Goal: Information Seeking & Learning: Learn about a topic

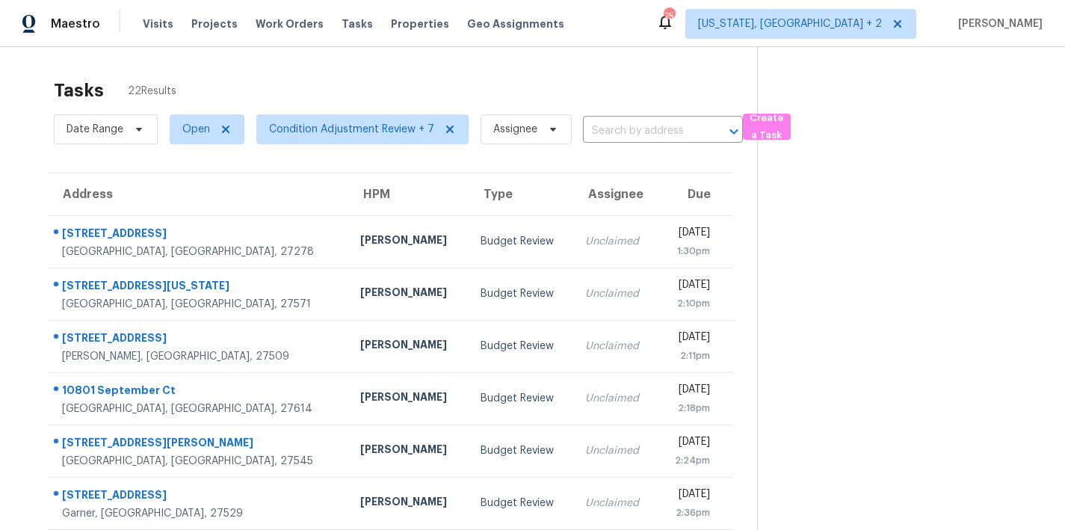
scroll to position [113, 0]
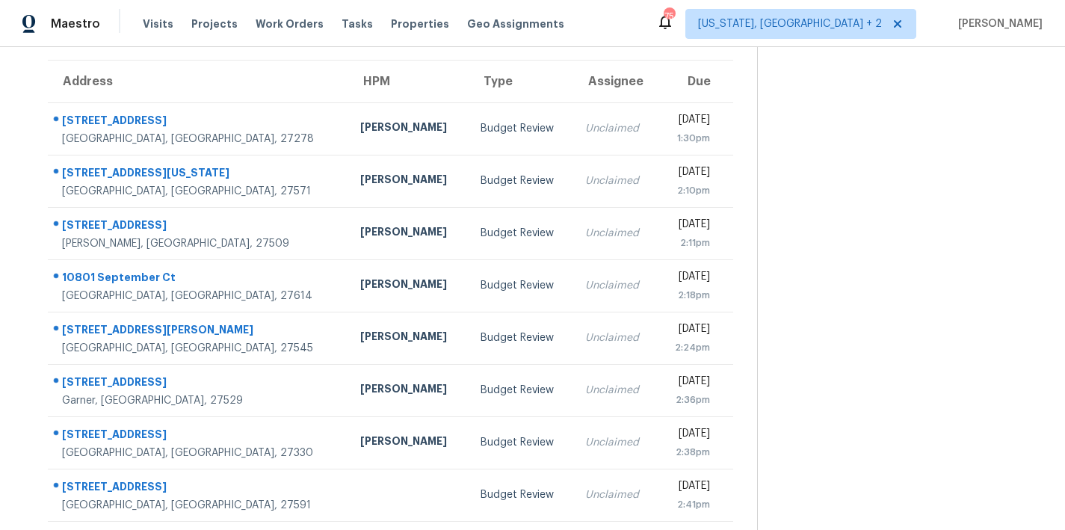
click at [673, 23] on div "Maestro Visits Projects Work Orders Tasks Properties Geo Assignments 75 Washing…" at bounding box center [532, 23] width 1065 height 47
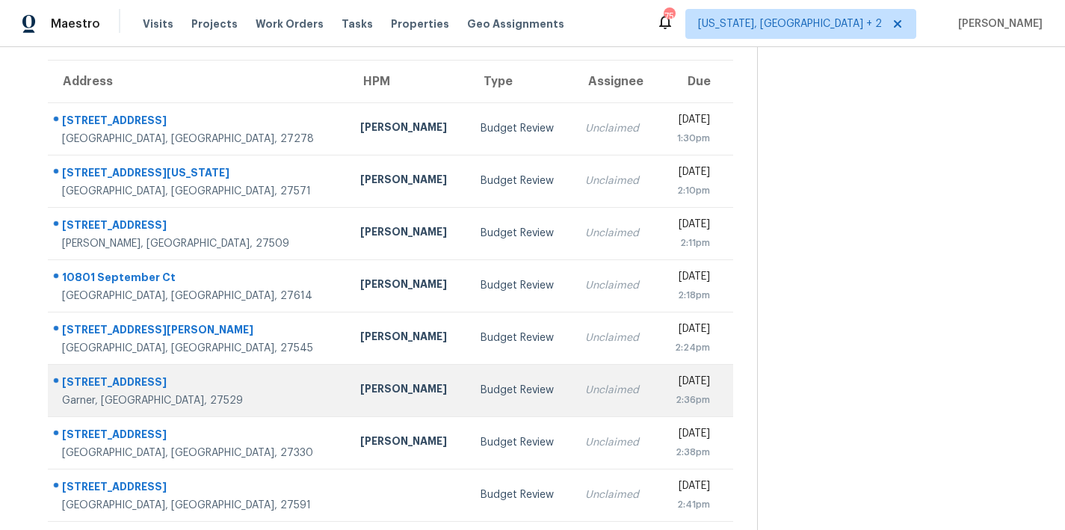
scroll to position [0, 0]
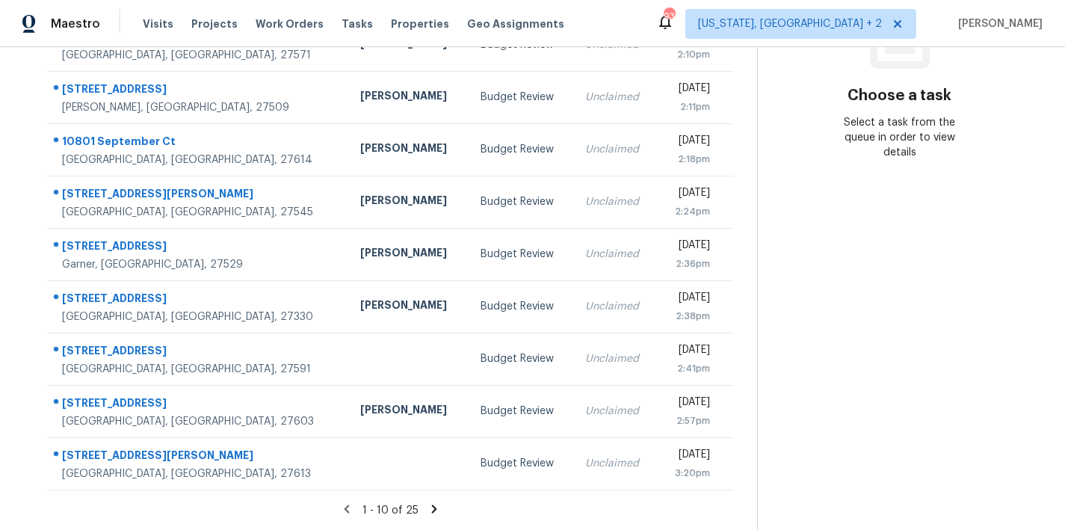
click at [427, 502] on icon at bounding box center [433, 508] width 13 height 13
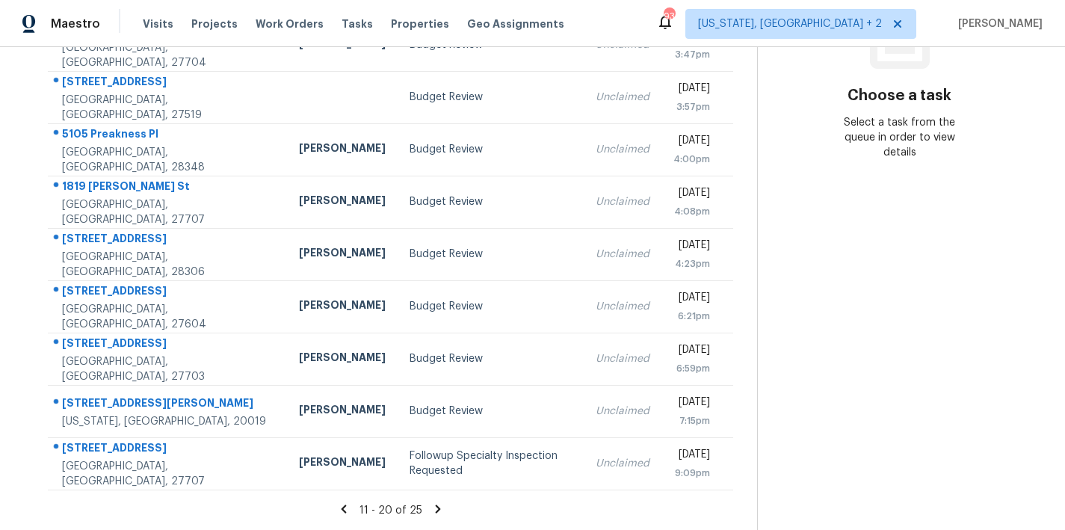
click at [431, 502] on icon at bounding box center [437, 508] width 13 height 13
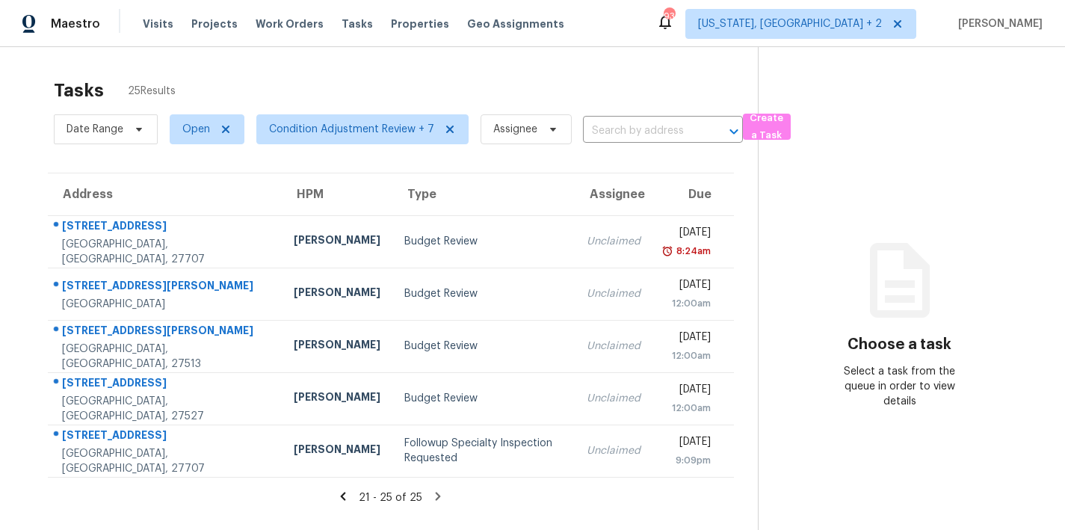
click at [628, 25] on div "Maestro Visits Projects Work Orders Tasks Properties Geo Assignments 93 Washing…" at bounding box center [532, 23] width 1065 height 47
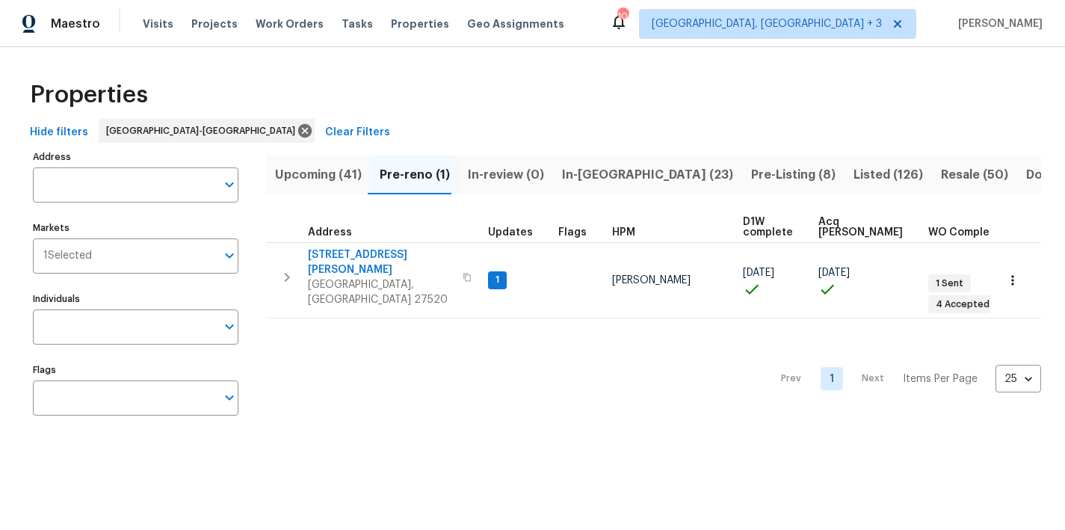
click at [589, 180] on span "In-reno (23)" at bounding box center [647, 174] width 171 height 21
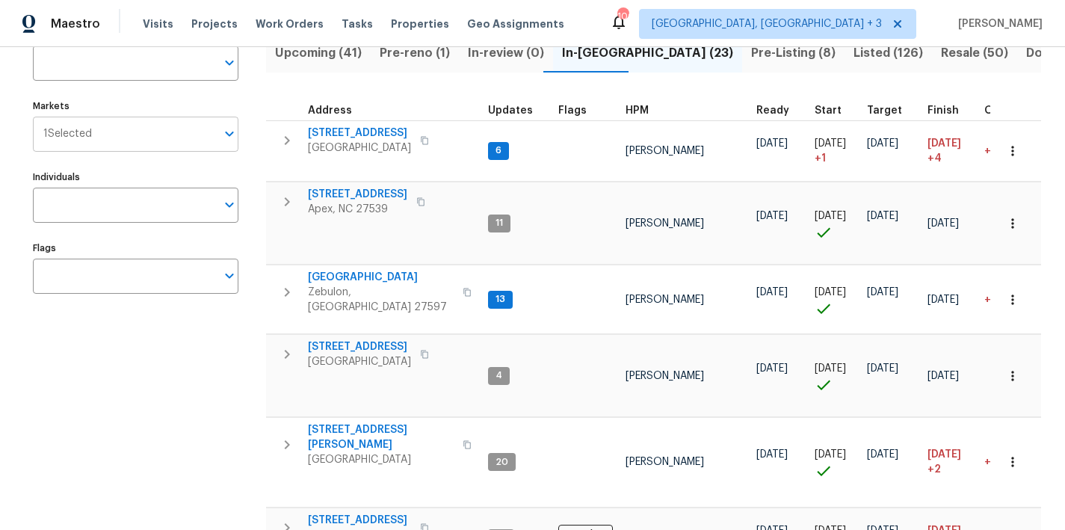
scroll to position [150, 0]
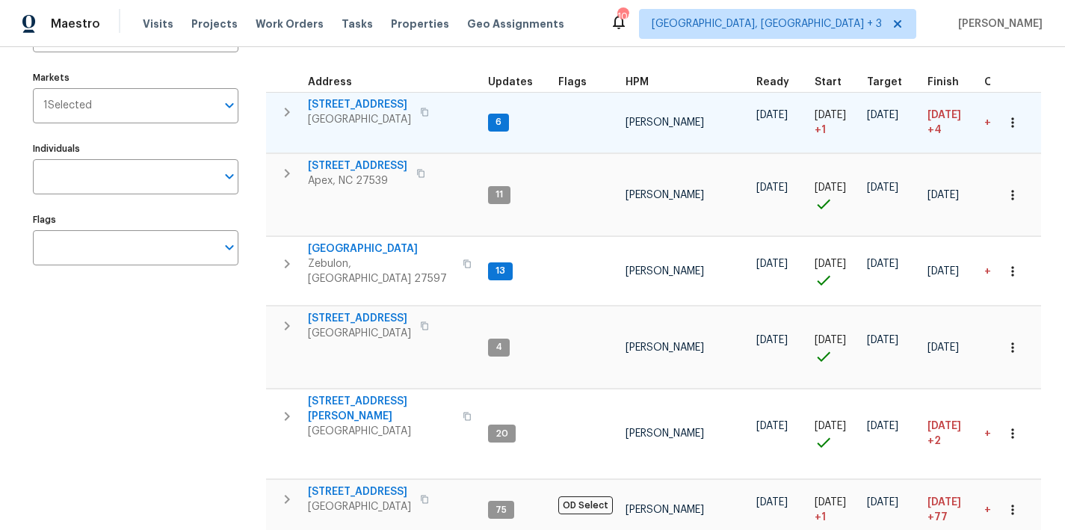
click at [282, 114] on icon "button" at bounding box center [287, 112] width 18 height 18
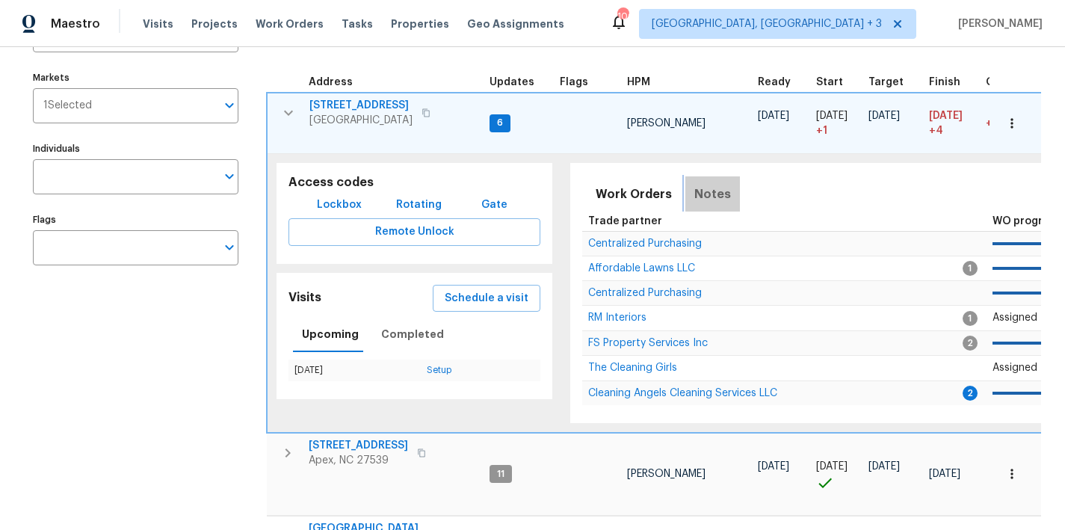
click at [711, 189] on span "Notes" at bounding box center [712, 194] width 37 height 21
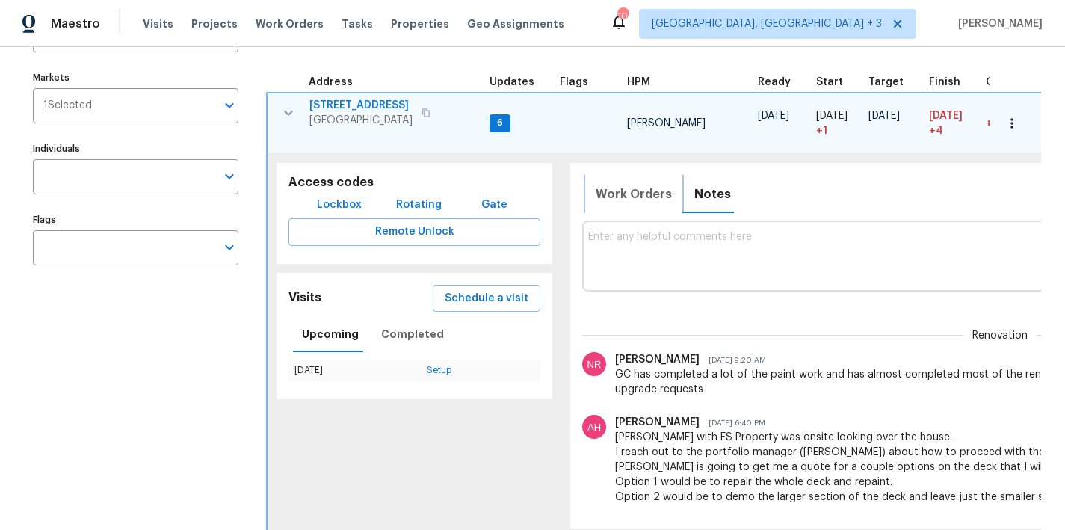
click at [628, 191] on span "Work Orders" at bounding box center [633, 194] width 76 height 21
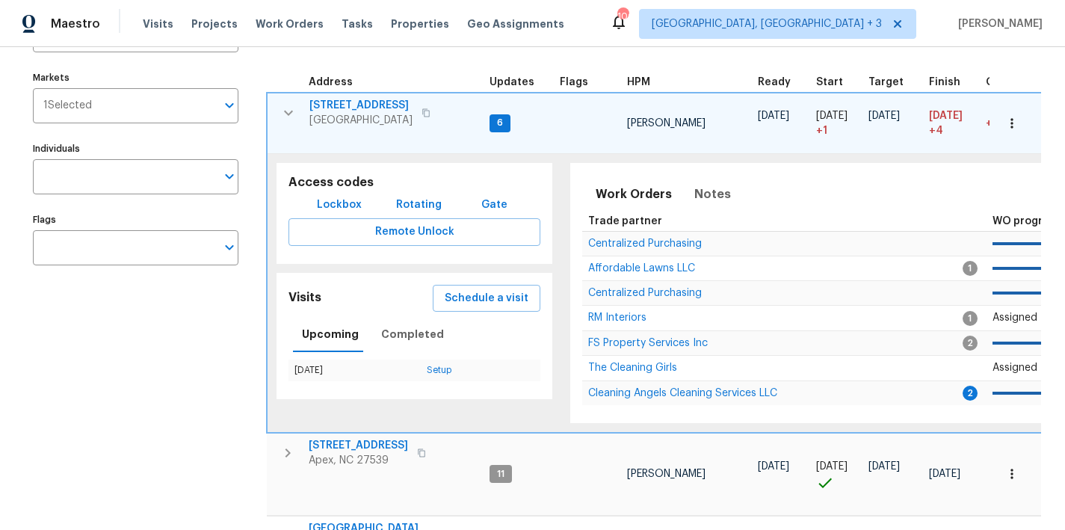
click at [287, 115] on icon "button" at bounding box center [288, 113] width 18 height 18
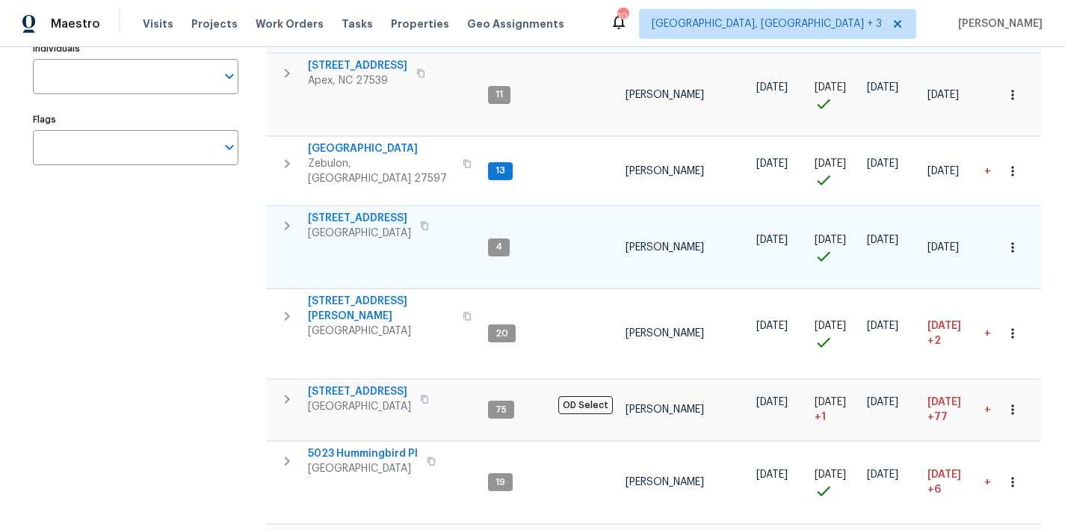
scroll to position [251, 0]
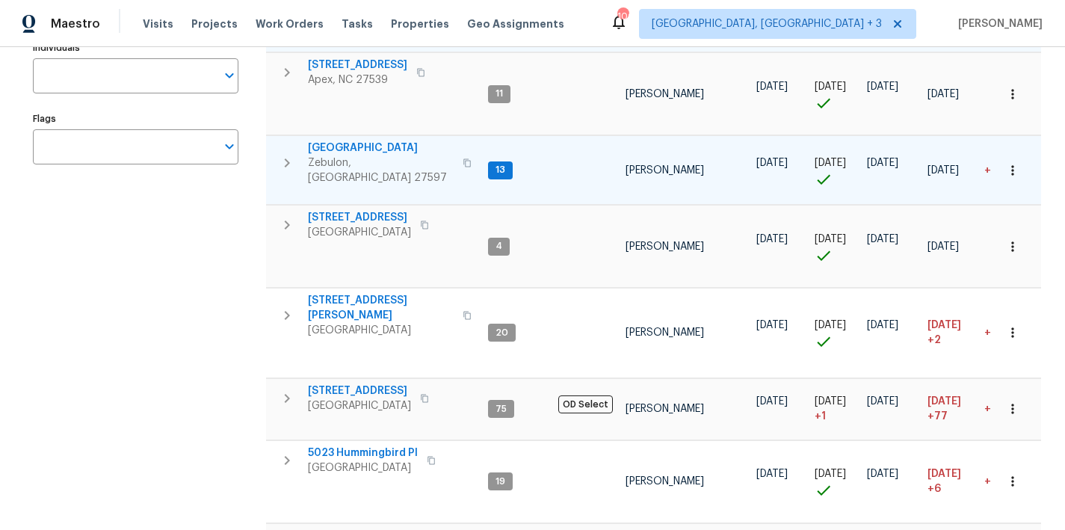
click at [281, 155] on icon "button" at bounding box center [287, 163] width 18 height 18
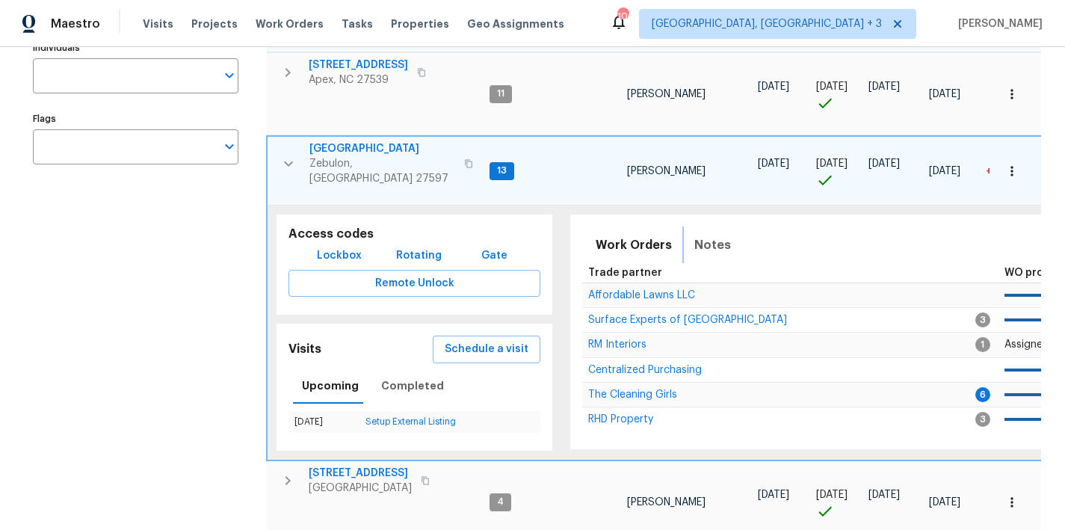
click at [687, 232] on button "Notes" at bounding box center [712, 245] width 55 height 36
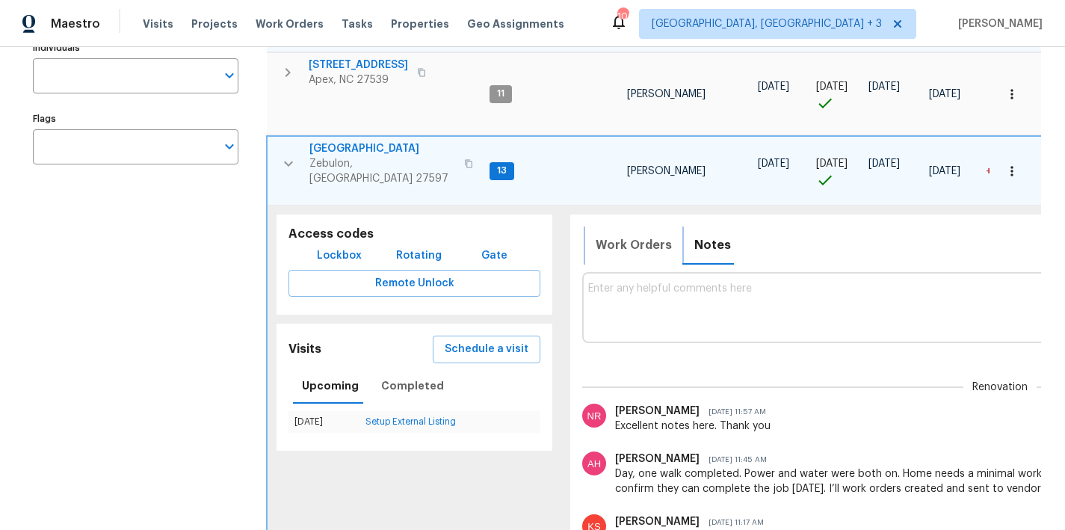
click at [624, 235] on span "Work Orders" at bounding box center [633, 245] width 76 height 21
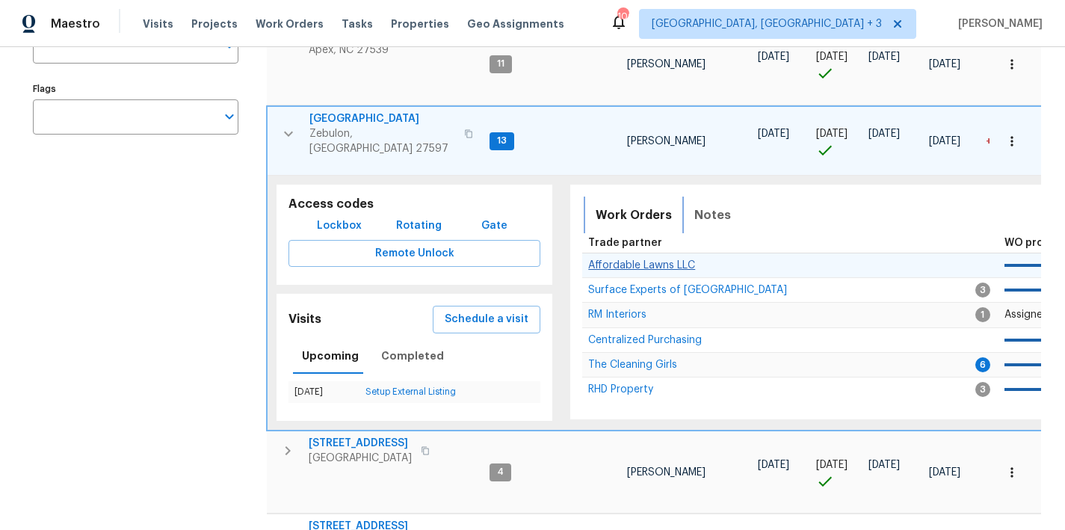
scroll to position [317, 0]
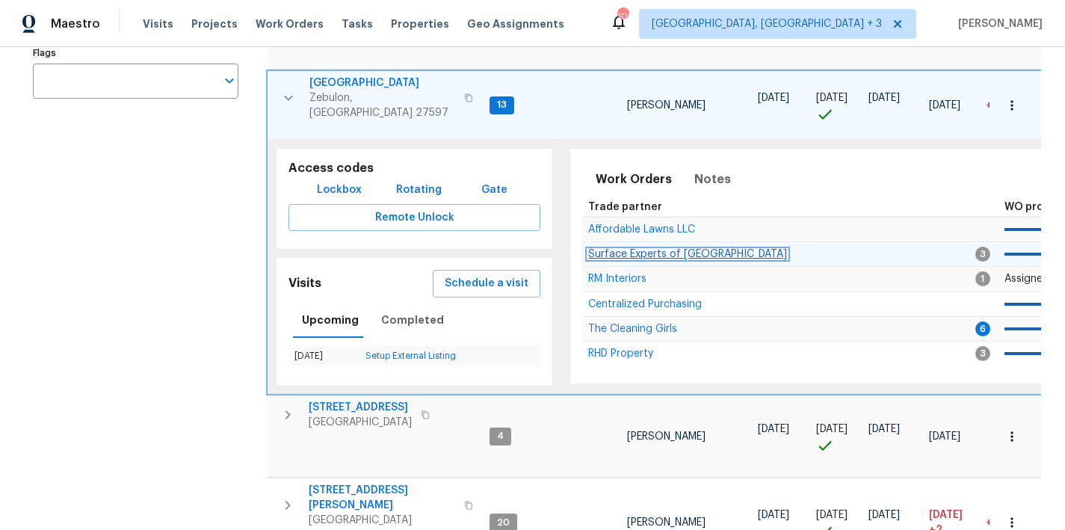
click at [643, 249] on span "Surface Experts of North Raleigh" at bounding box center [687, 254] width 199 height 10
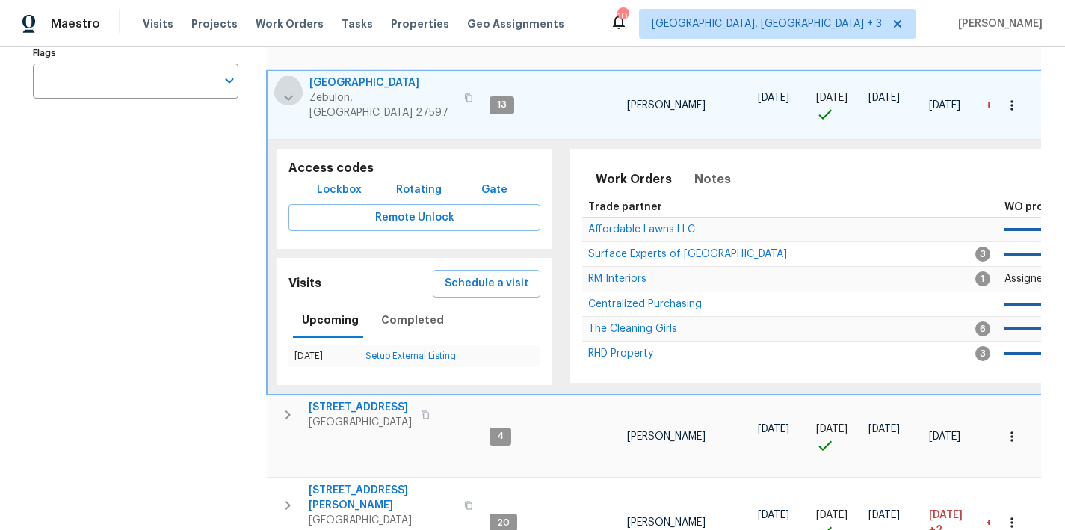
click at [291, 94] on icon "button" at bounding box center [288, 98] width 18 height 18
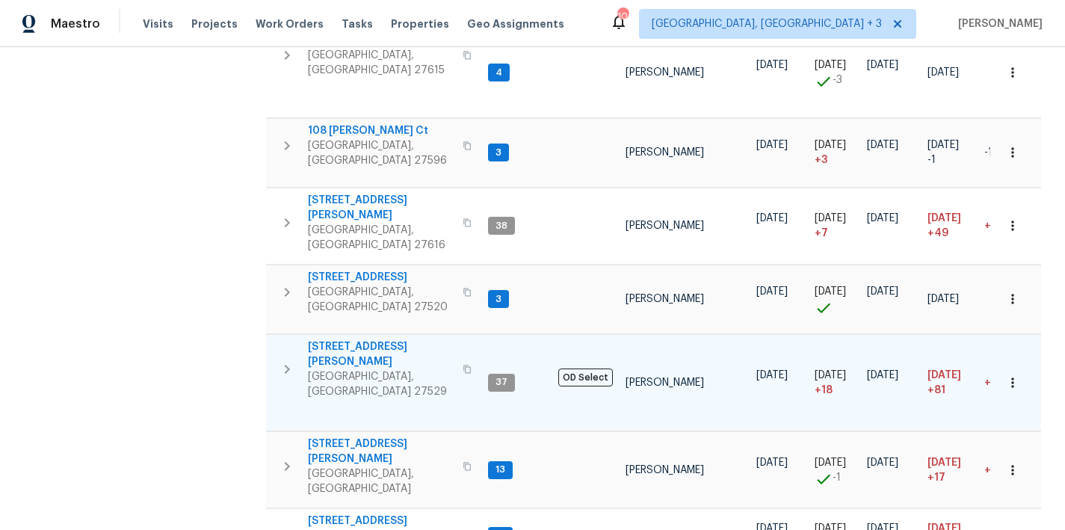
scroll to position [1259, 0]
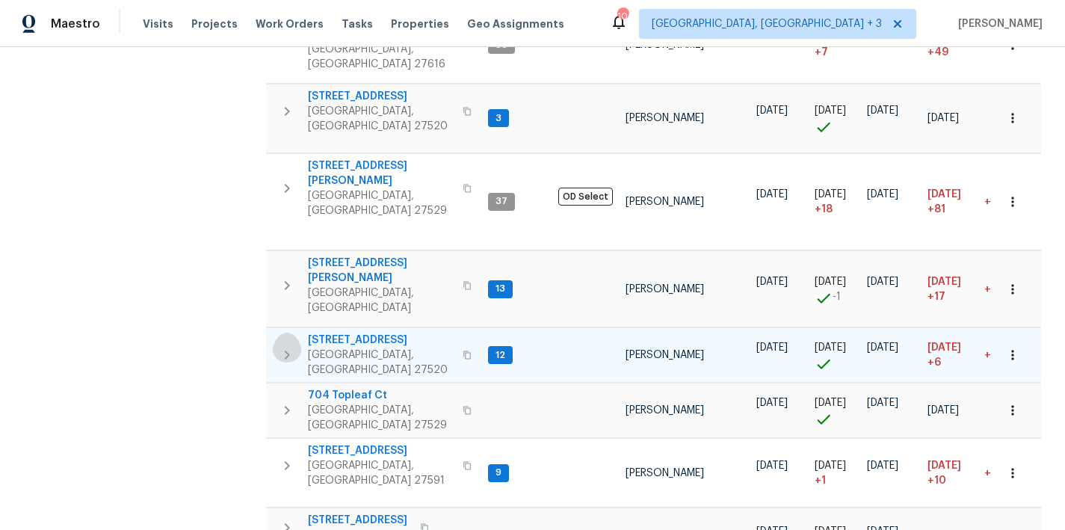
click at [286, 350] on icon "button" at bounding box center [287, 354] width 5 height 9
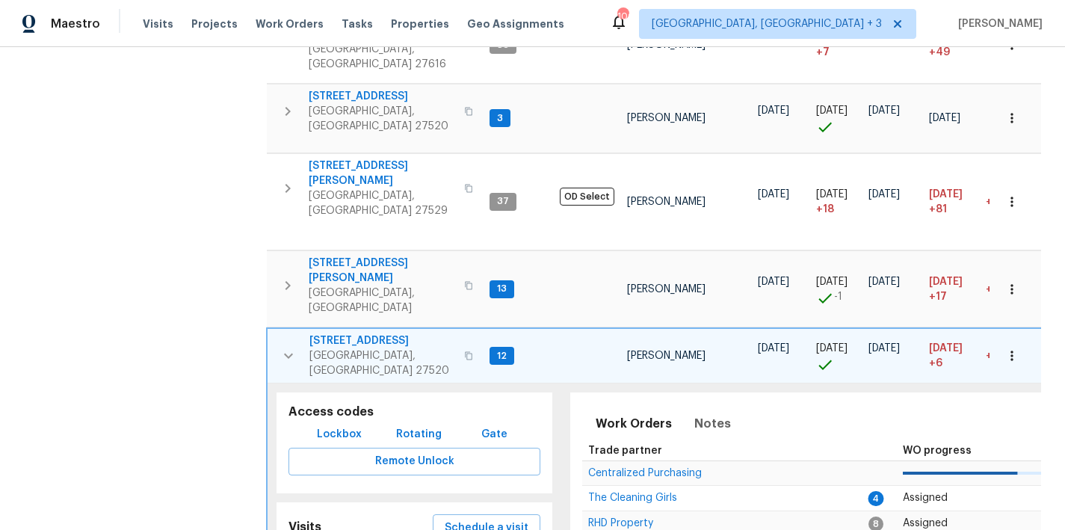
scroll to position [1398, 0]
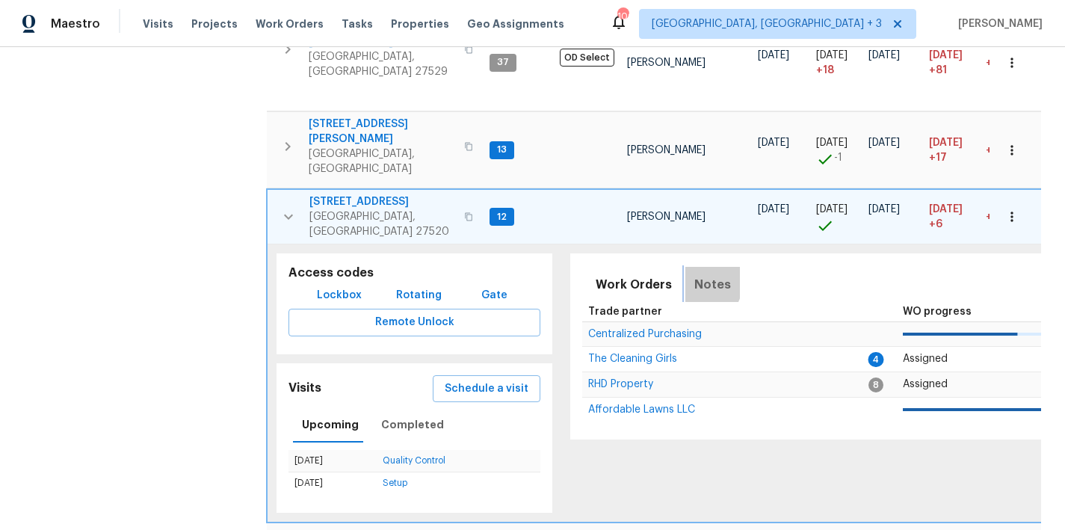
click at [694, 274] on span "Notes" at bounding box center [712, 284] width 37 height 21
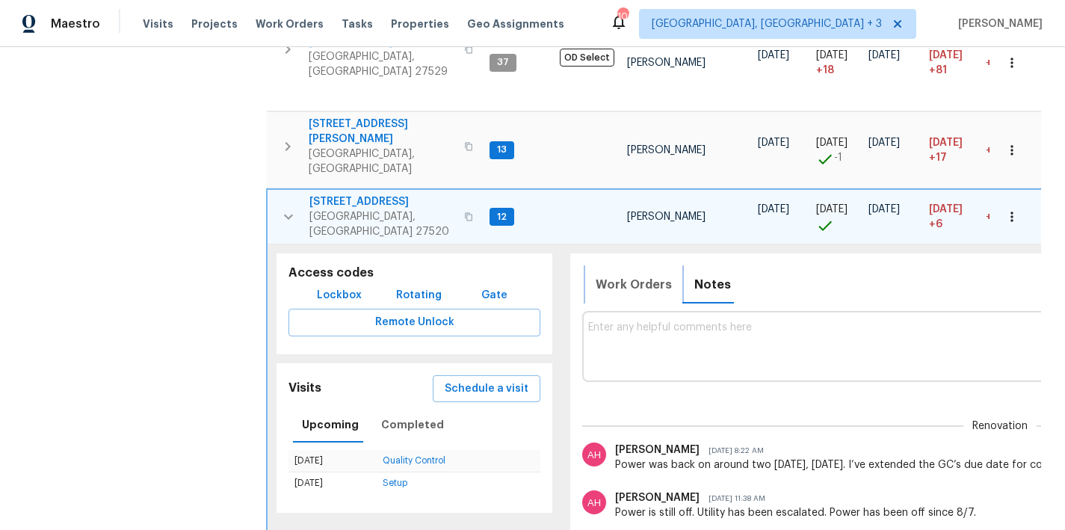
click at [598, 274] on span "Work Orders" at bounding box center [633, 284] width 76 height 21
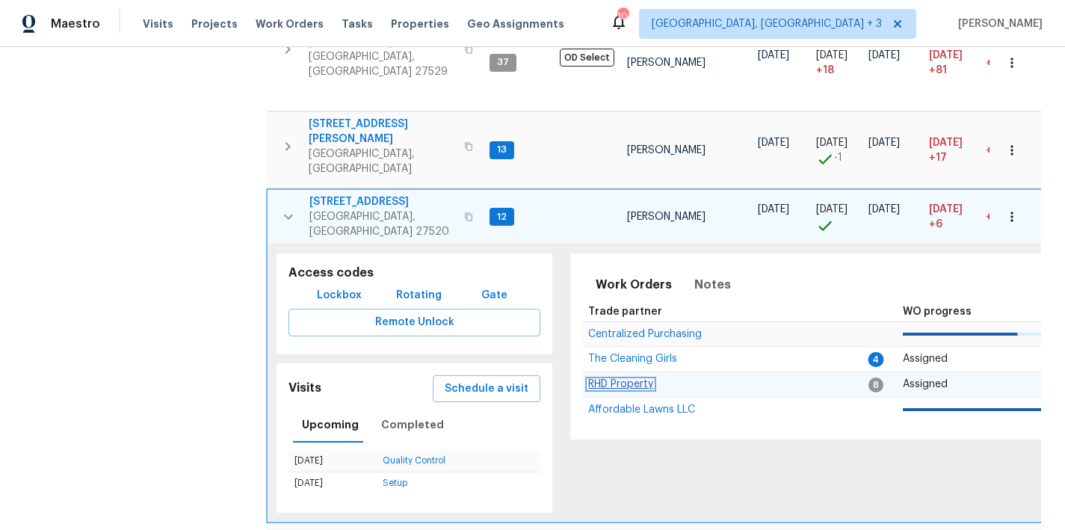
click at [613, 379] on span "RHD Property" at bounding box center [620, 384] width 65 height 10
click at [288, 214] on icon "button" at bounding box center [288, 216] width 9 height 5
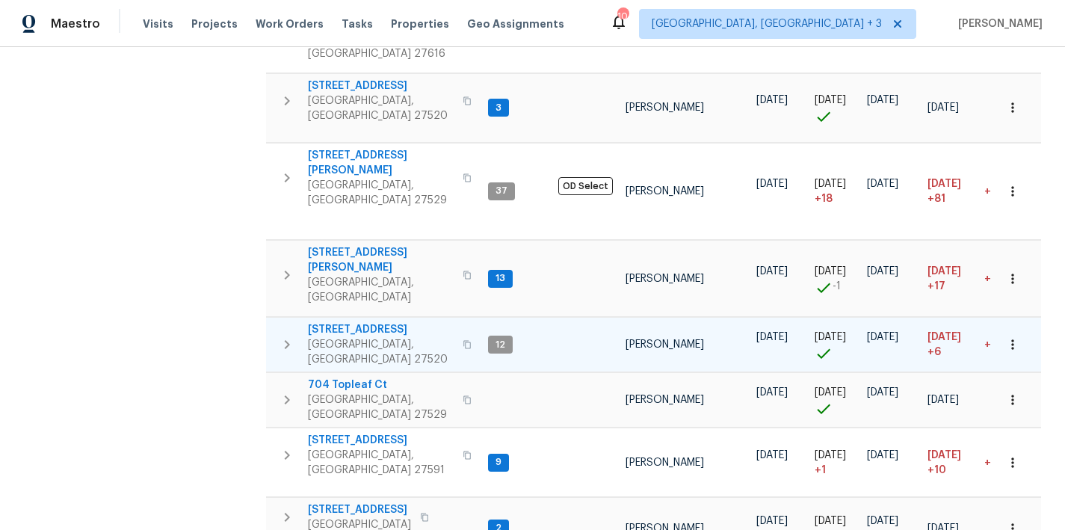
scroll to position [1259, 0]
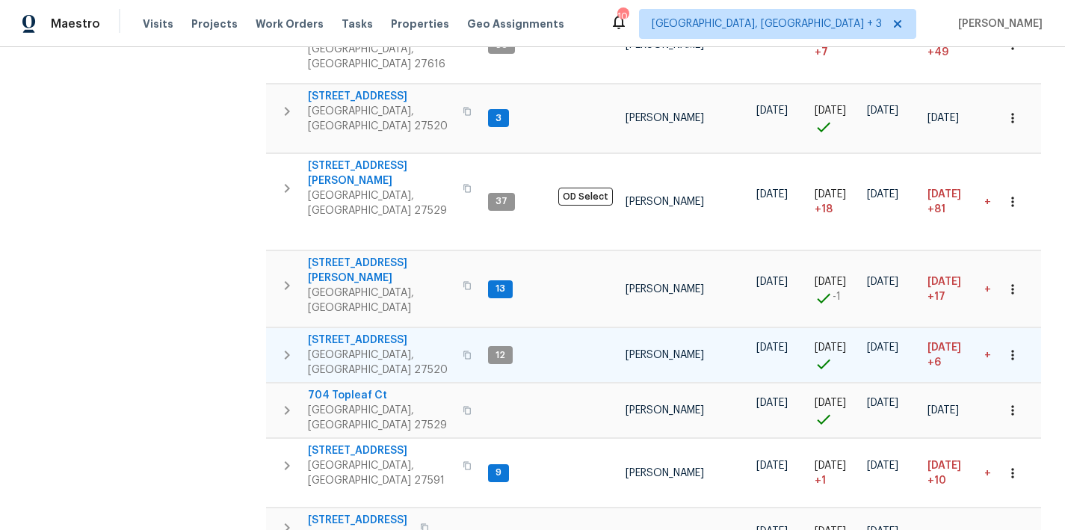
click at [622, 13] on div "Maestro Visits Projects Work Orders Tasks Properties Geo Assignments 104 Greenv…" at bounding box center [532, 23] width 1065 height 47
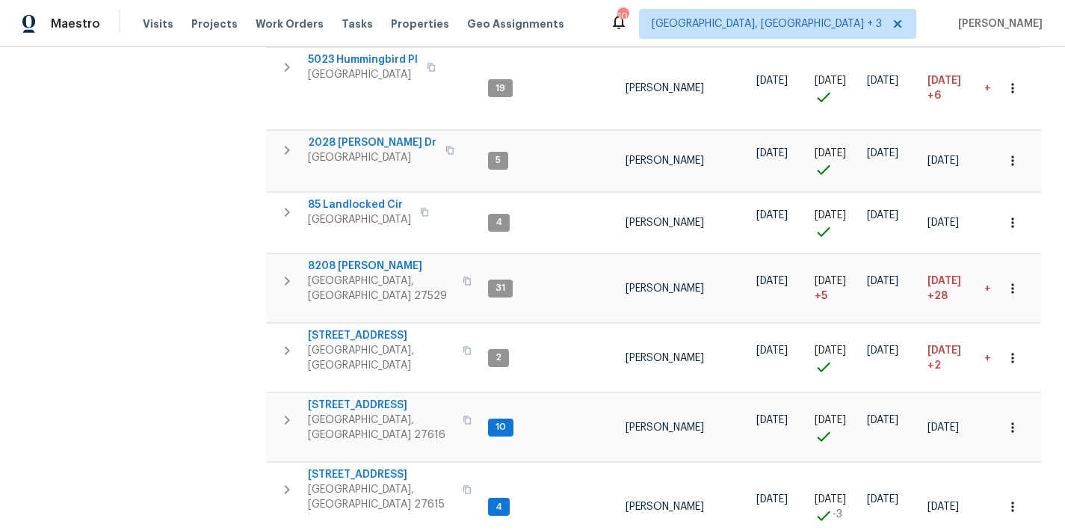
scroll to position [586, 0]
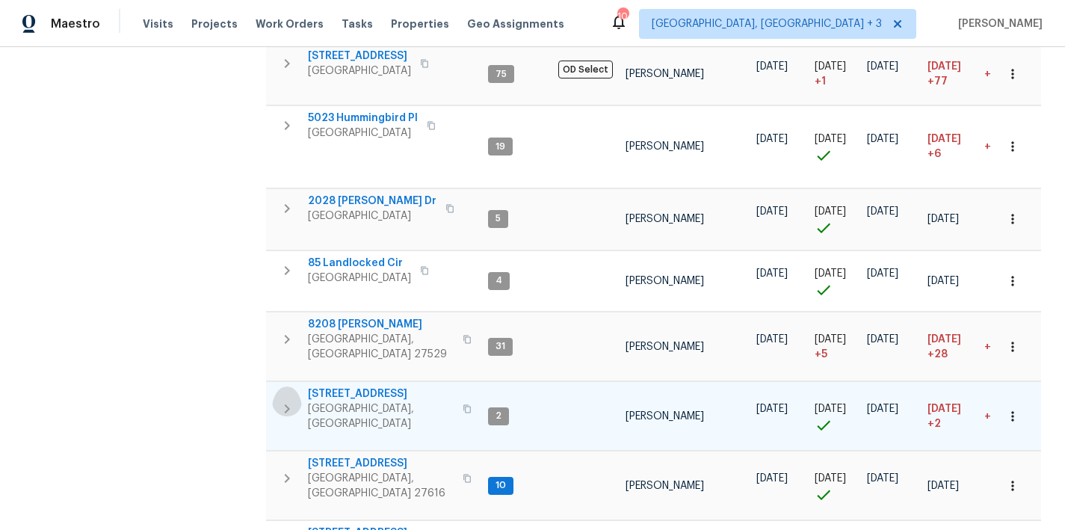
click at [285, 400] on icon "button" at bounding box center [287, 409] width 18 height 18
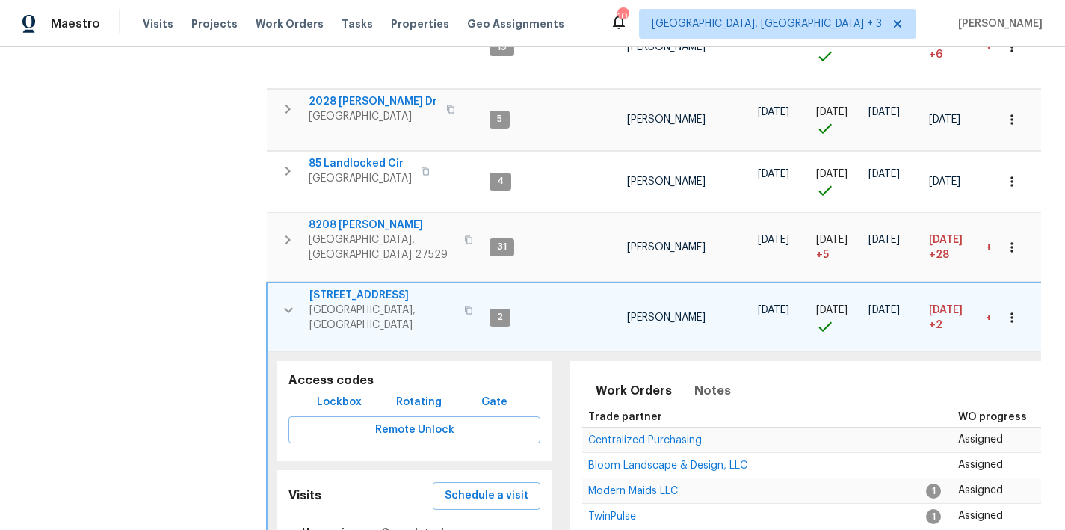
scroll to position [825, 0]
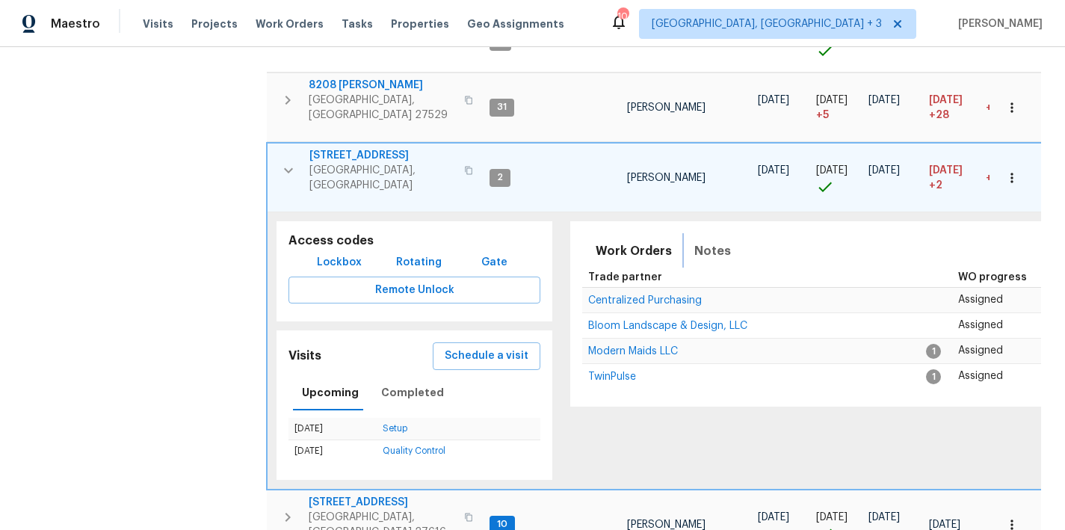
click at [708, 241] on span "Notes" at bounding box center [712, 251] width 37 height 21
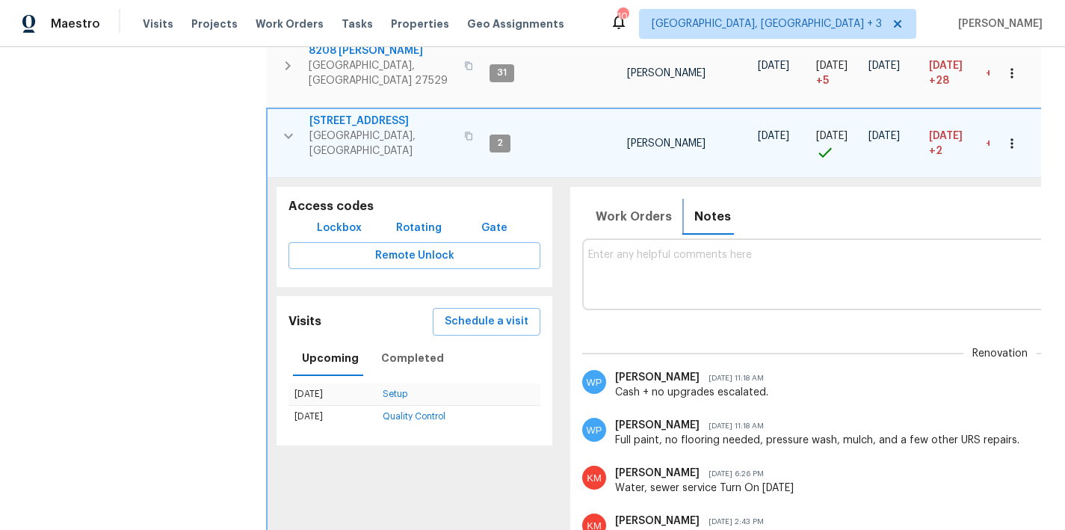
scroll to position [0, 0]
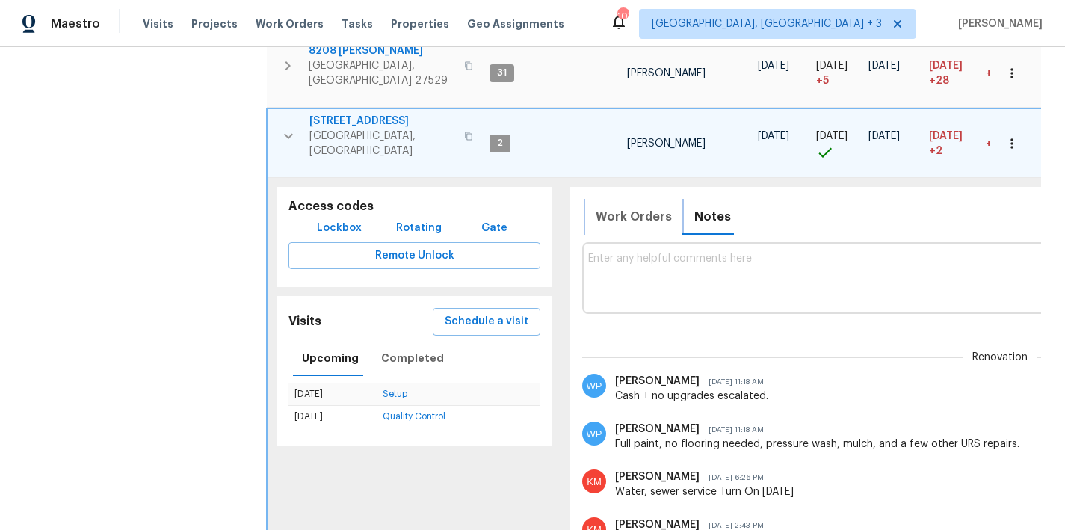
click at [620, 206] on span "Work Orders" at bounding box center [633, 216] width 76 height 21
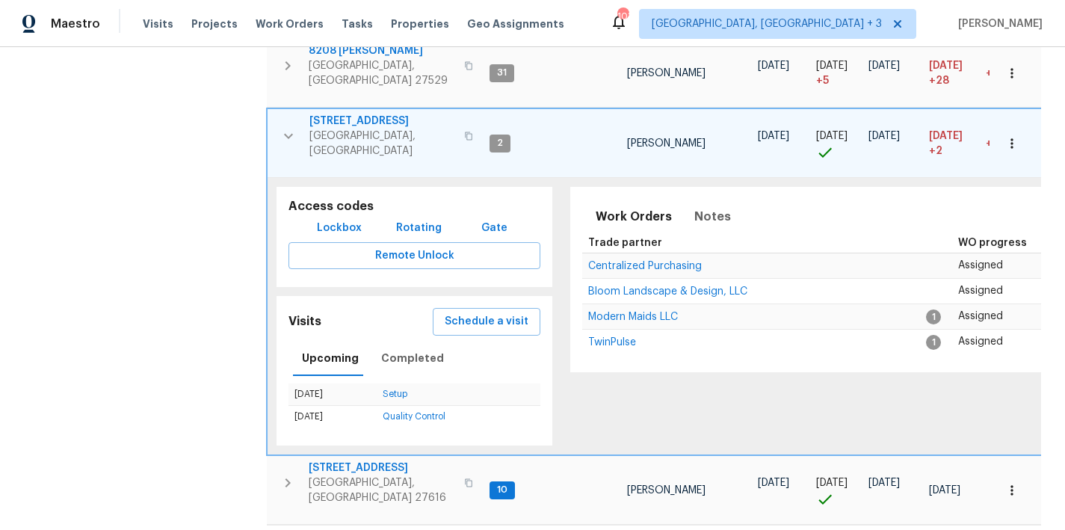
click at [371, 114] on span "425 Liberty Hill Pass" at bounding box center [382, 121] width 146 height 15
click at [289, 127] on icon "button" at bounding box center [288, 136] width 18 height 18
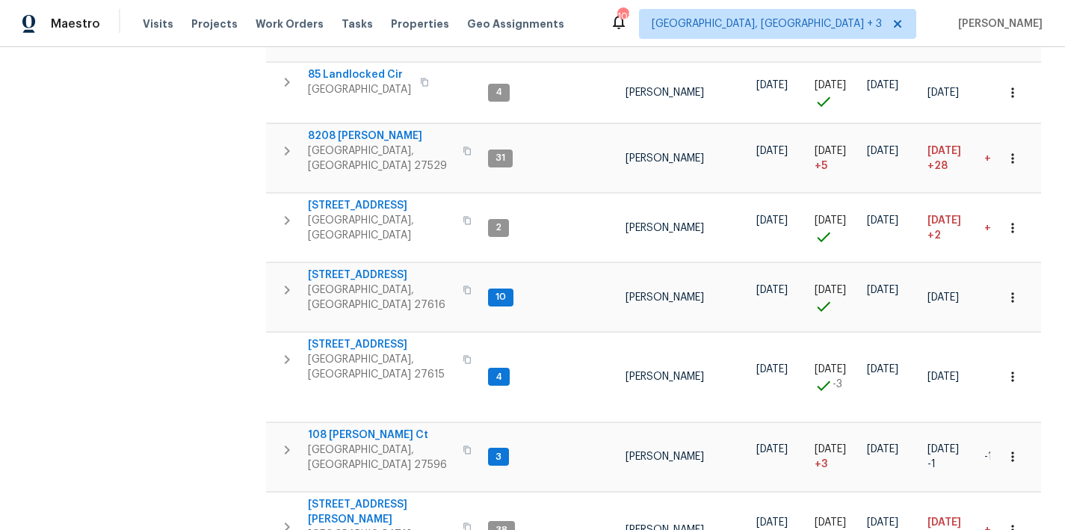
scroll to position [768, 0]
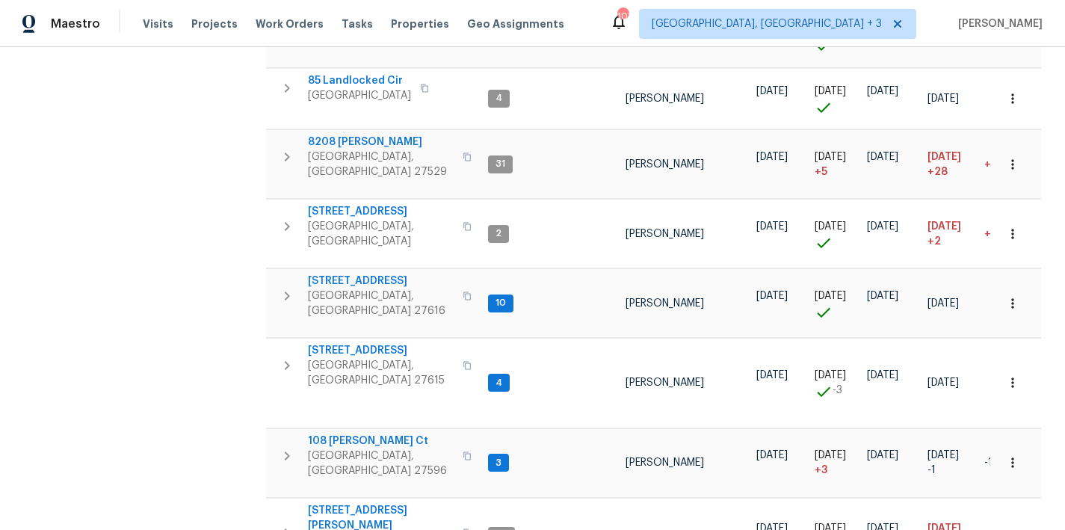
click at [284, 217] on icon "button" at bounding box center [287, 226] width 18 height 18
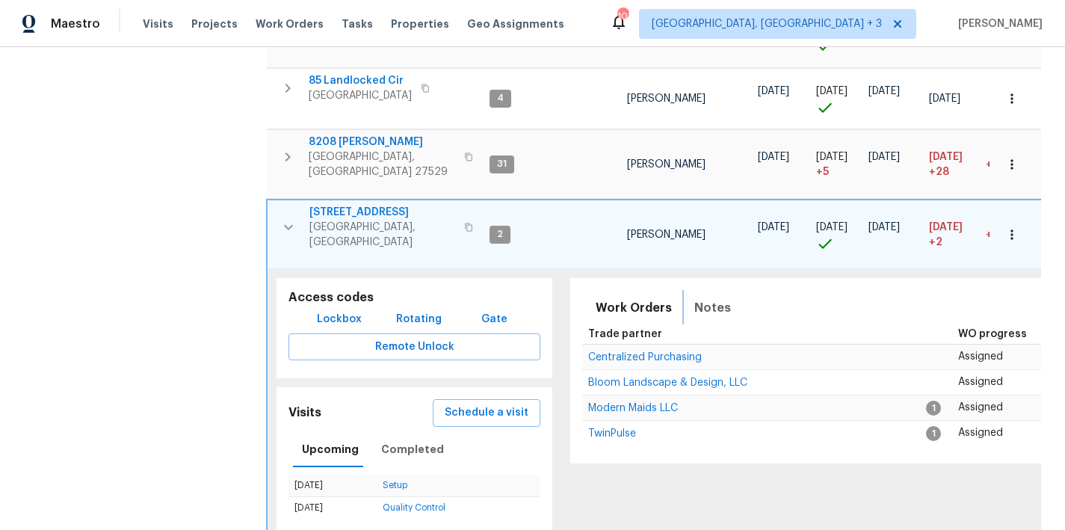
click at [702, 297] on span "Notes" at bounding box center [712, 307] width 37 height 21
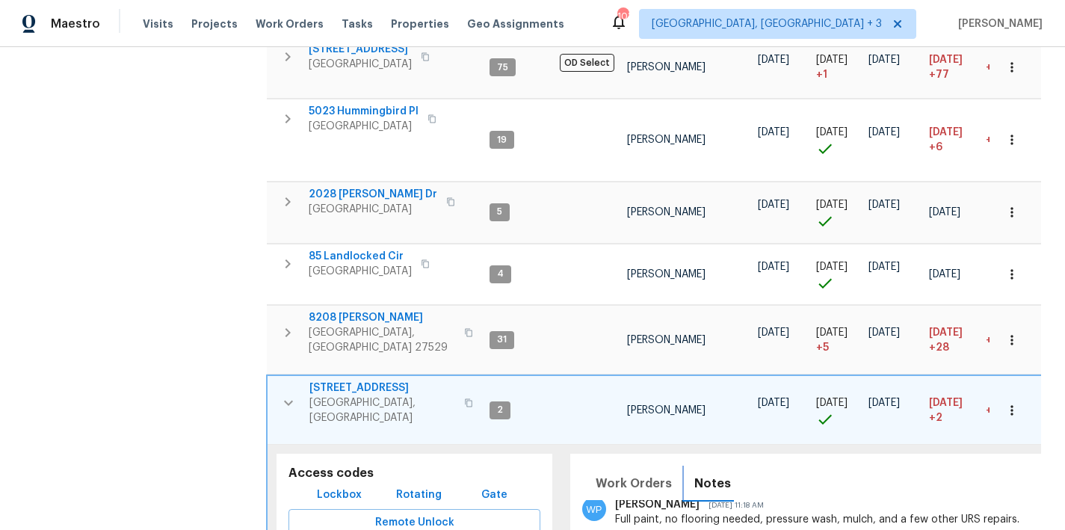
scroll to position [587, 0]
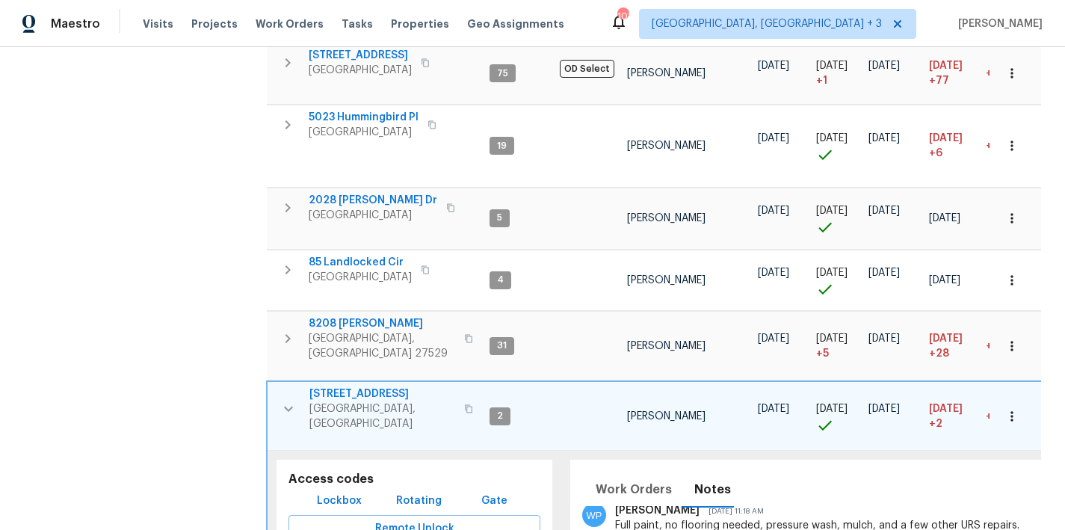
click at [288, 406] on icon "button" at bounding box center [288, 408] width 9 height 5
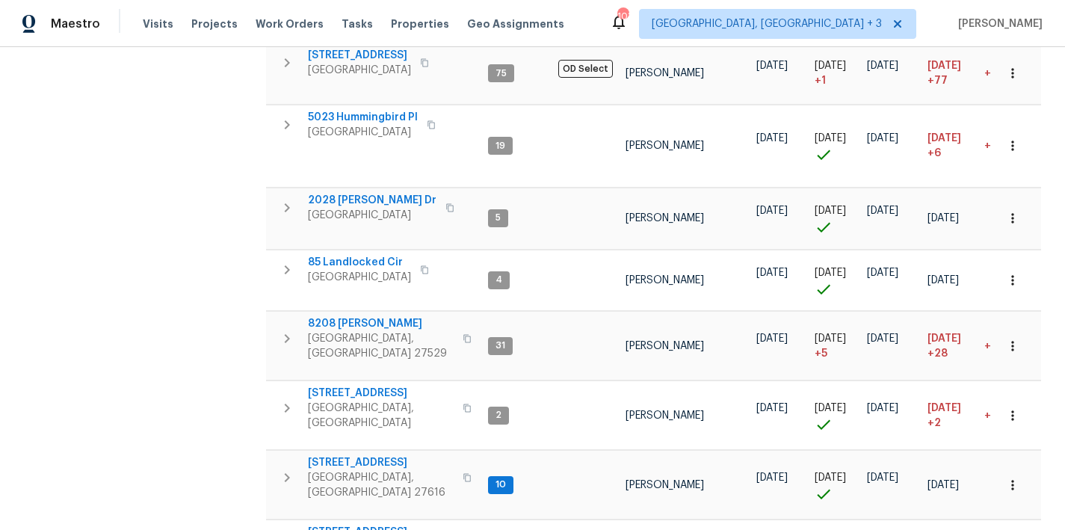
click at [186, 321] on div "Address Address Markets 1 Selected Markets Individuals Individuals Flags Flags" at bounding box center [145, 441] width 224 height 1763
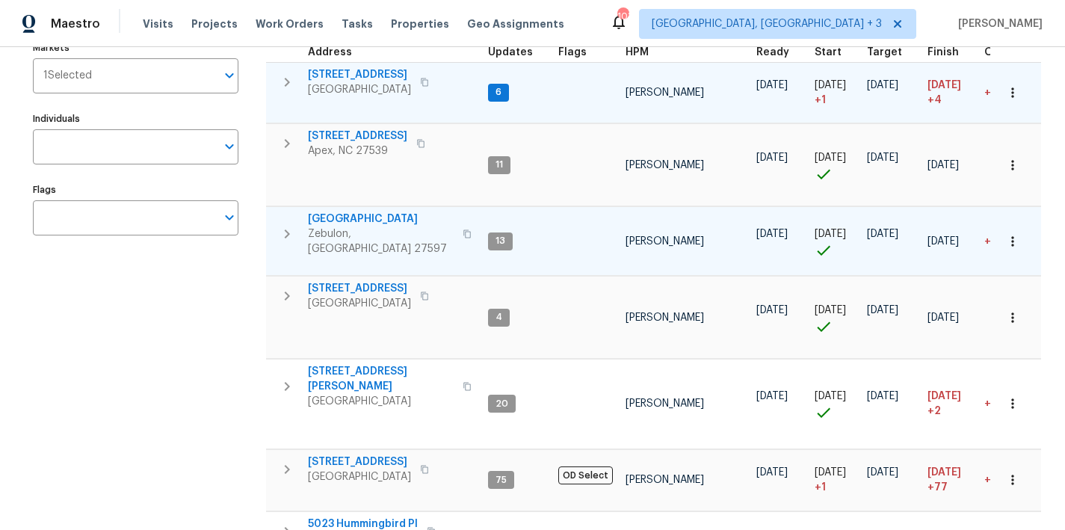
scroll to position [0, 0]
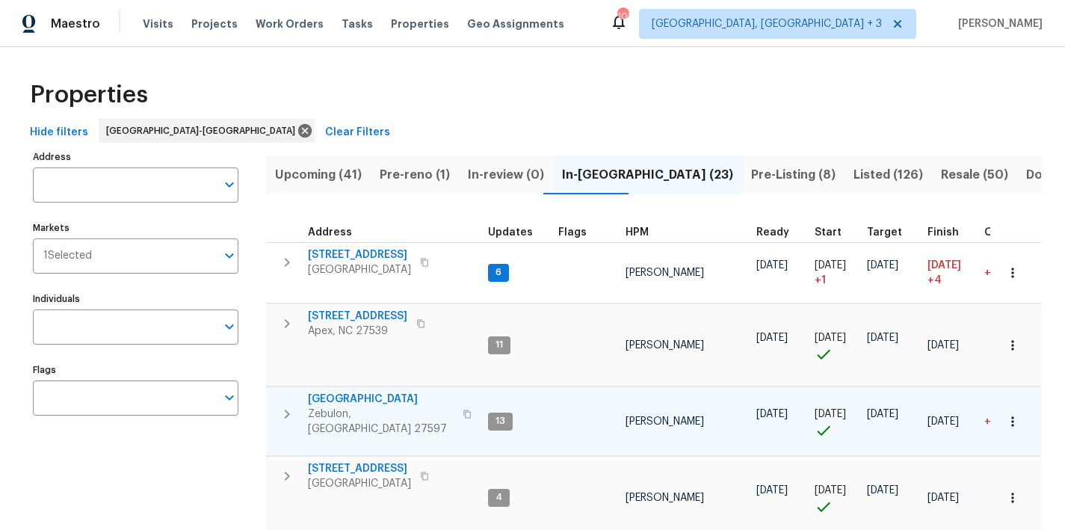
click at [633, 30] on div "Maestro Visits Projects Work Orders Tasks Properties Geo Assignments 103 Greenv…" at bounding box center [532, 23] width 1065 height 47
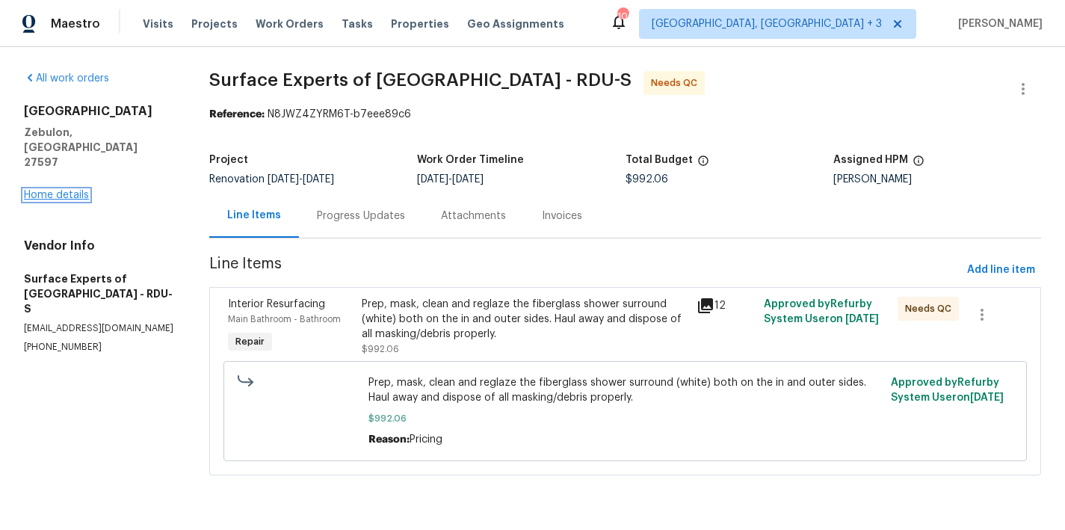
click at [74, 190] on link "Home details" at bounding box center [56, 195] width 65 height 10
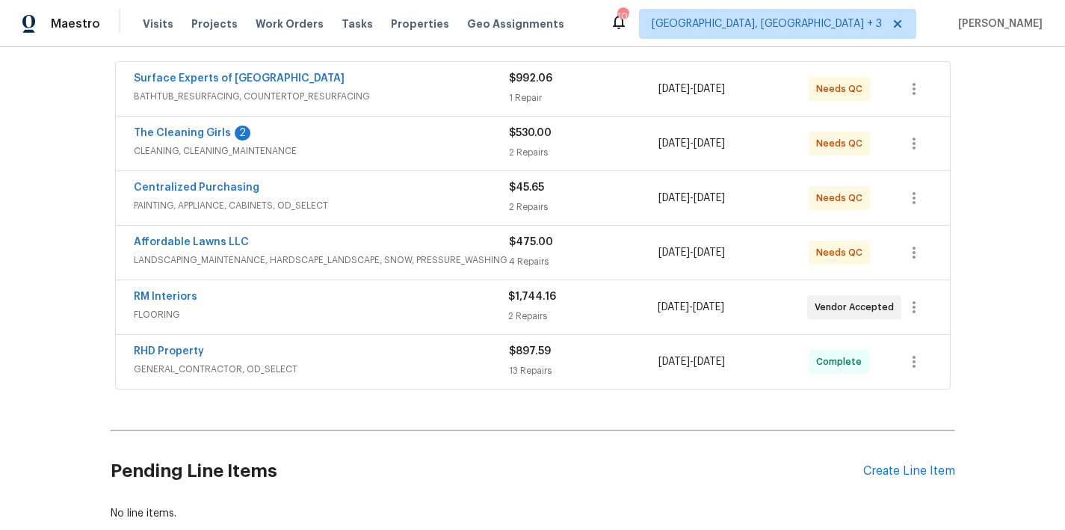
scroll to position [270, 0]
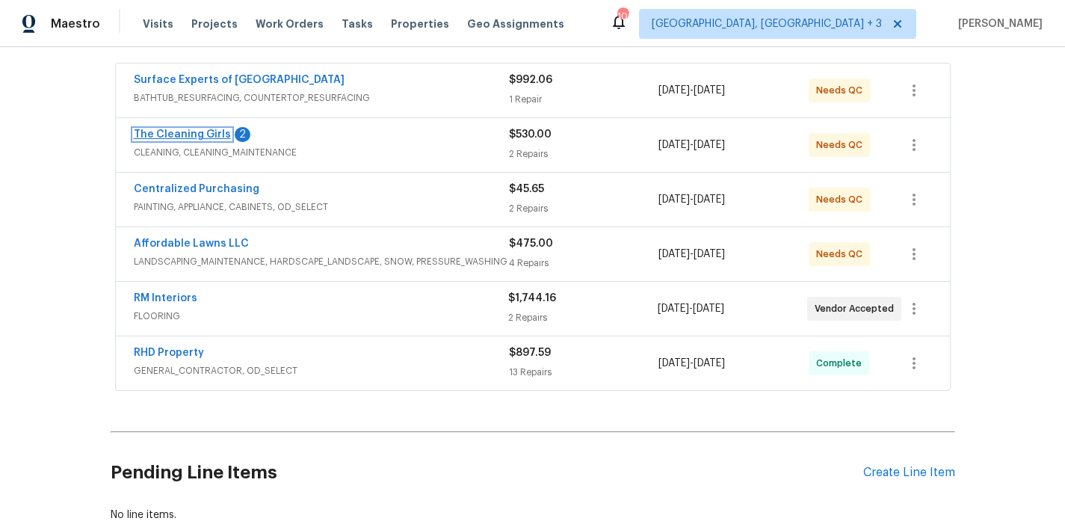
click at [180, 136] on link "The Cleaning Girls" at bounding box center [182, 134] width 97 height 10
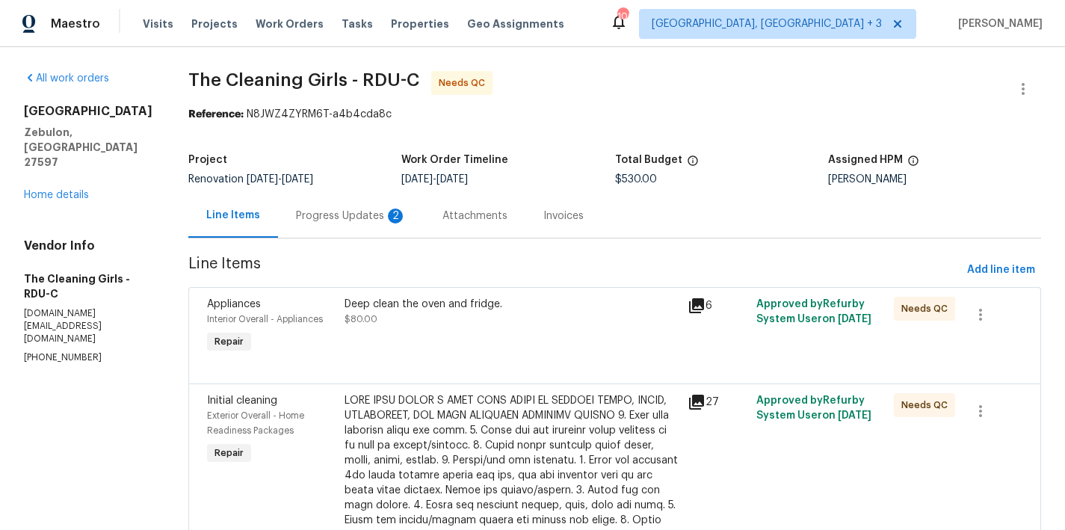
click at [365, 228] on div "Progress Updates 2" at bounding box center [351, 216] width 146 height 44
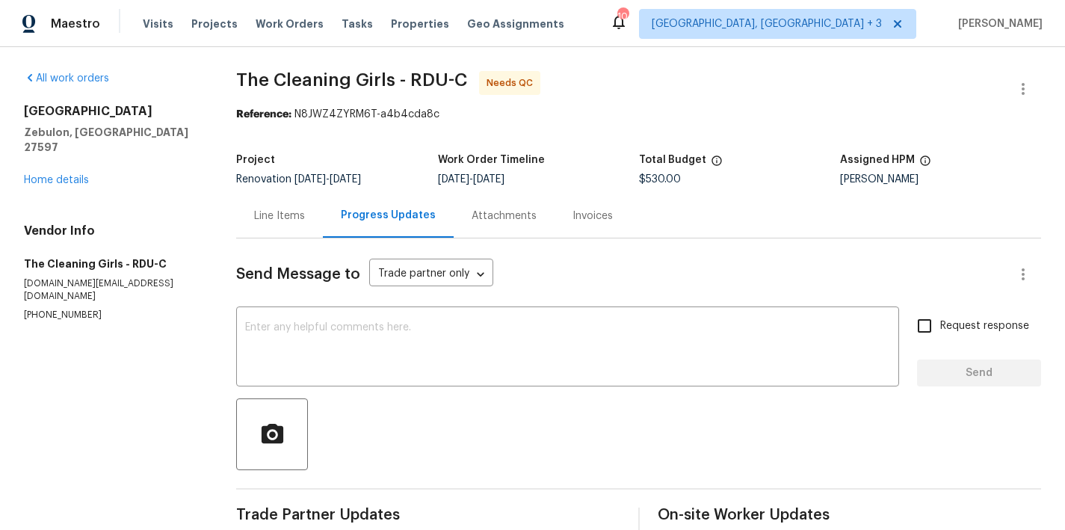
click at [64, 153] on div "752 Frosty Way Zebulon, NC 27597 Home details" at bounding box center [112, 146] width 176 height 84
click at [62, 175] on link "Home details" at bounding box center [56, 180] width 65 height 10
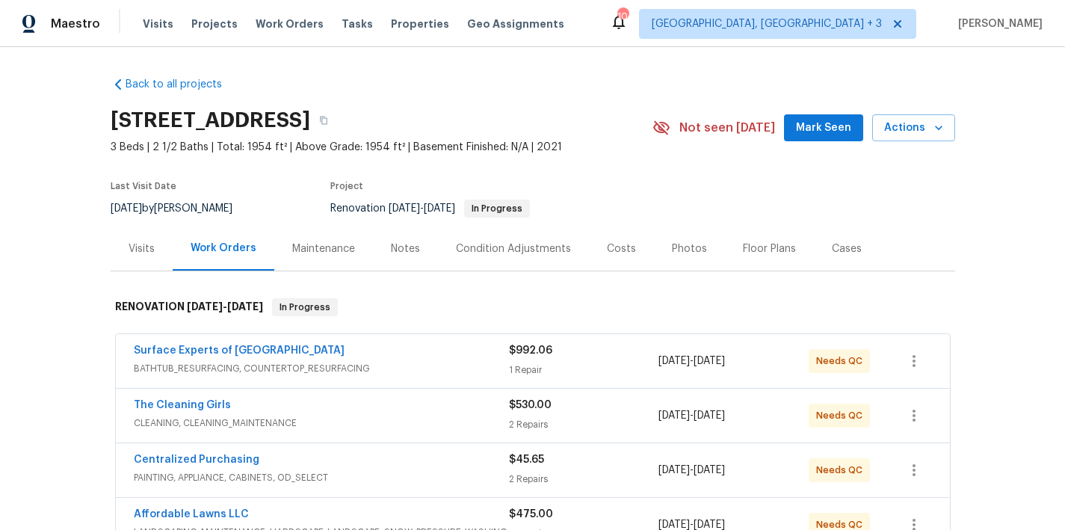
click at [508, 108] on div "752 Frosty Way, Zebulon, NC 27597" at bounding box center [382, 120] width 542 height 39
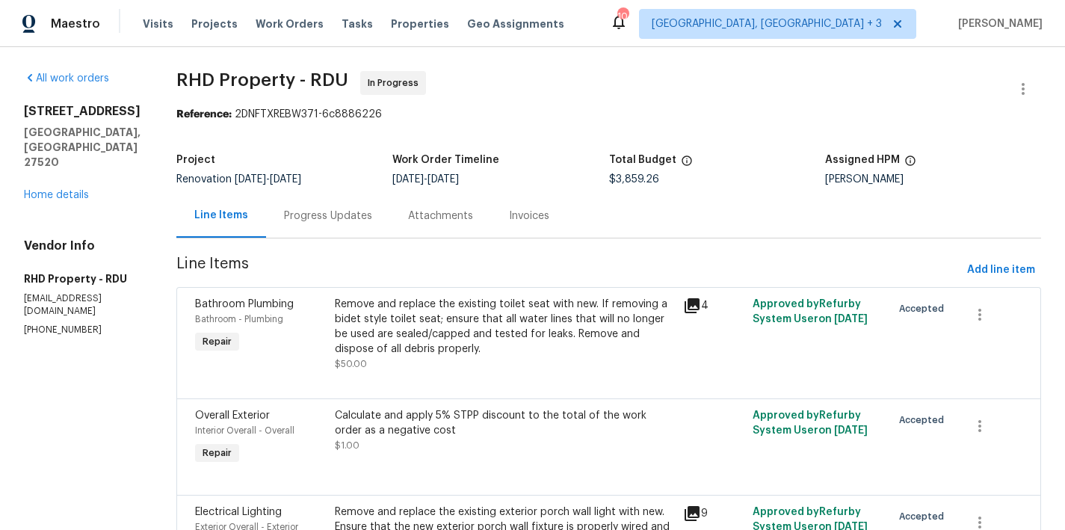
click at [363, 221] on div "Progress Updates" at bounding box center [328, 215] width 88 height 15
click at [248, 222] on div "Line Items" at bounding box center [221, 215] width 54 height 15
click at [365, 218] on div "Progress Updates" at bounding box center [328, 215] width 88 height 15
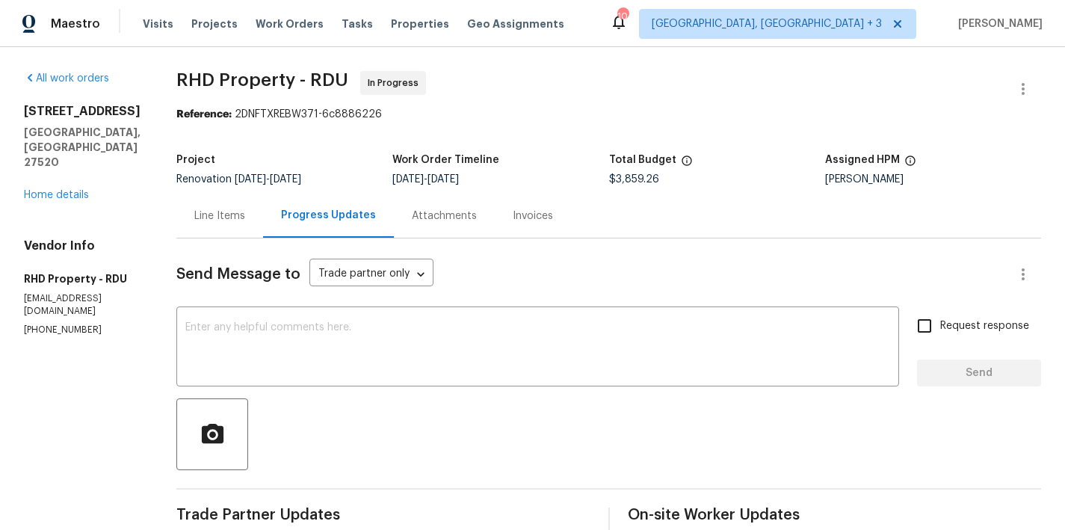
click at [236, 223] on div "Line Items" at bounding box center [219, 215] width 51 height 15
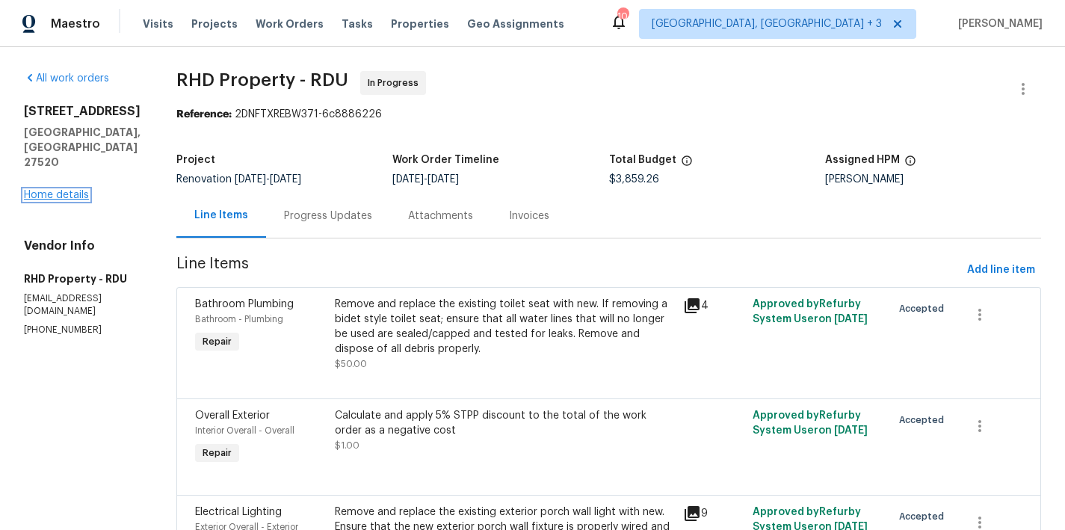
click at [41, 190] on link "Home details" at bounding box center [56, 195] width 65 height 10
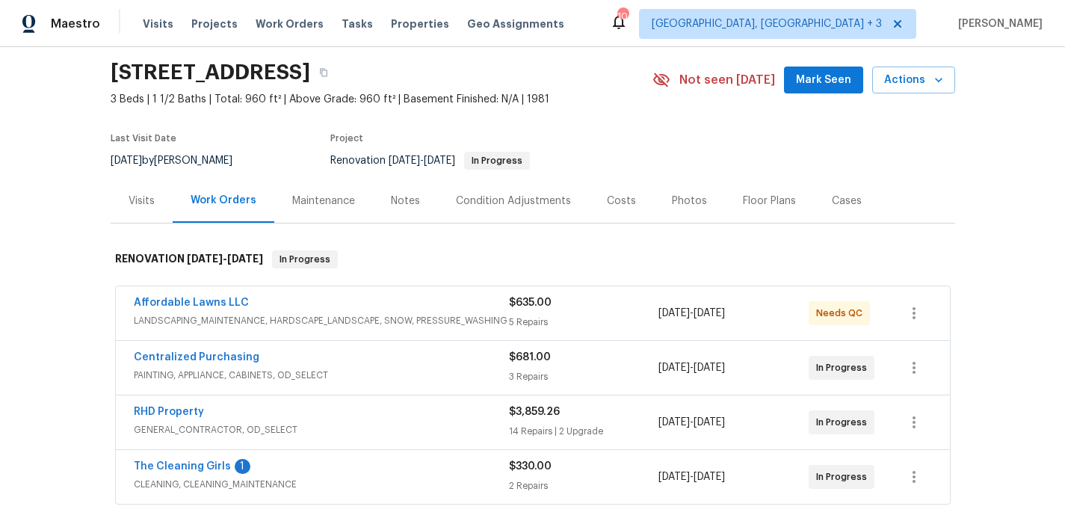
scroll to position [122, 0]
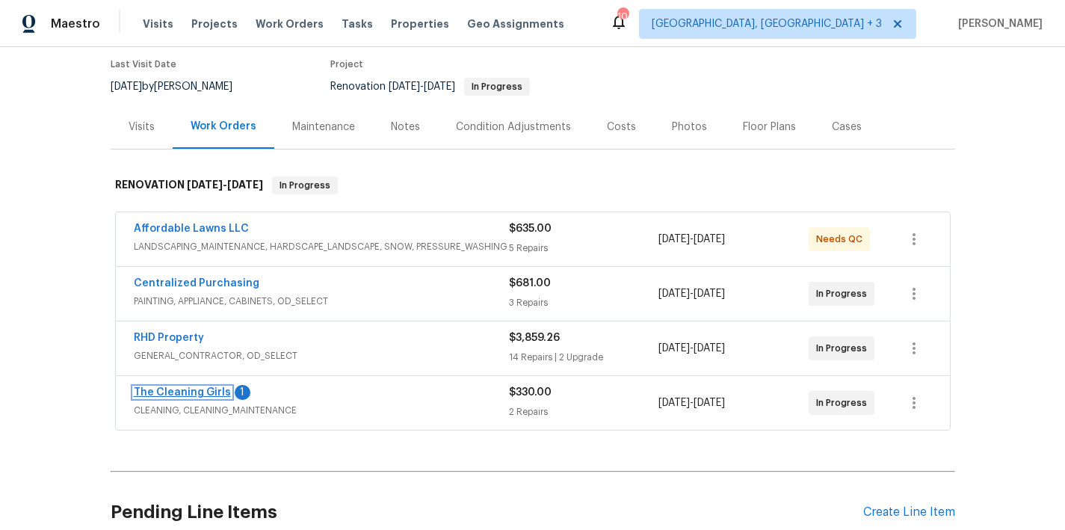
click at [198, 394] on link "The Cleaning Girls" at bounding box center [182, 392] width 97 height 10
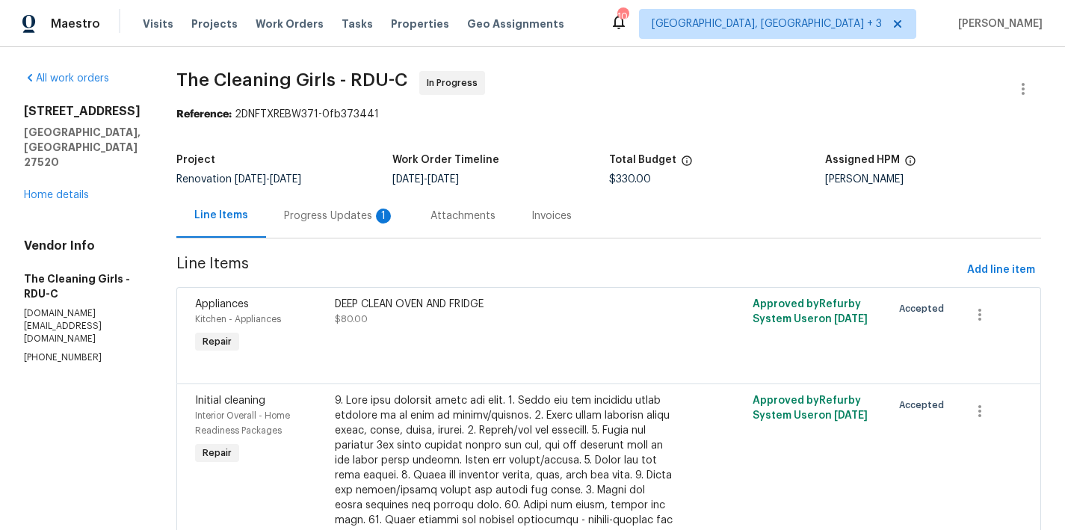
click at [363, 214] on div "Progress Updates 1" at bounding box center [339, 215] width 111 height 15
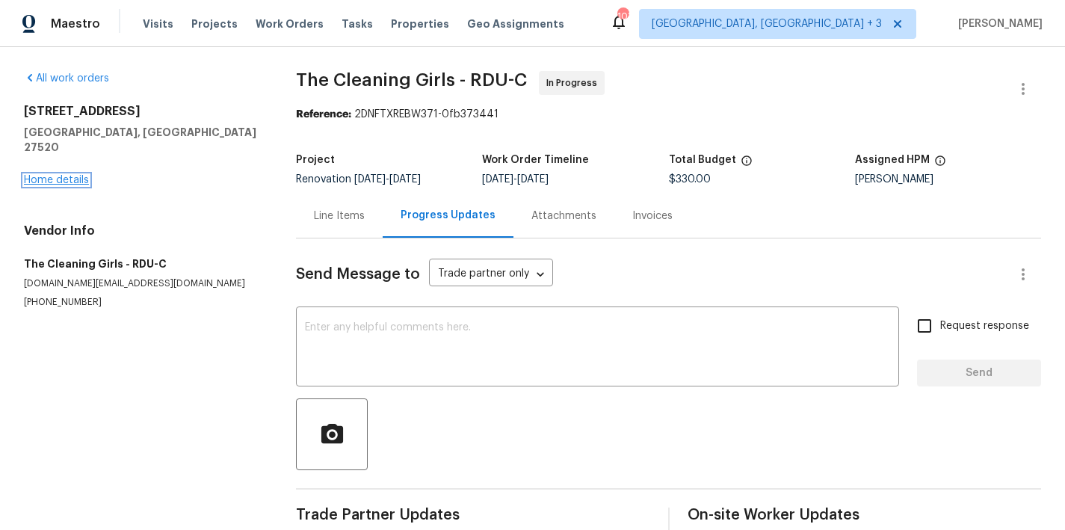
click at [74, 175] on link "Home details" at bounding box center [56, 180] width 65 height 10
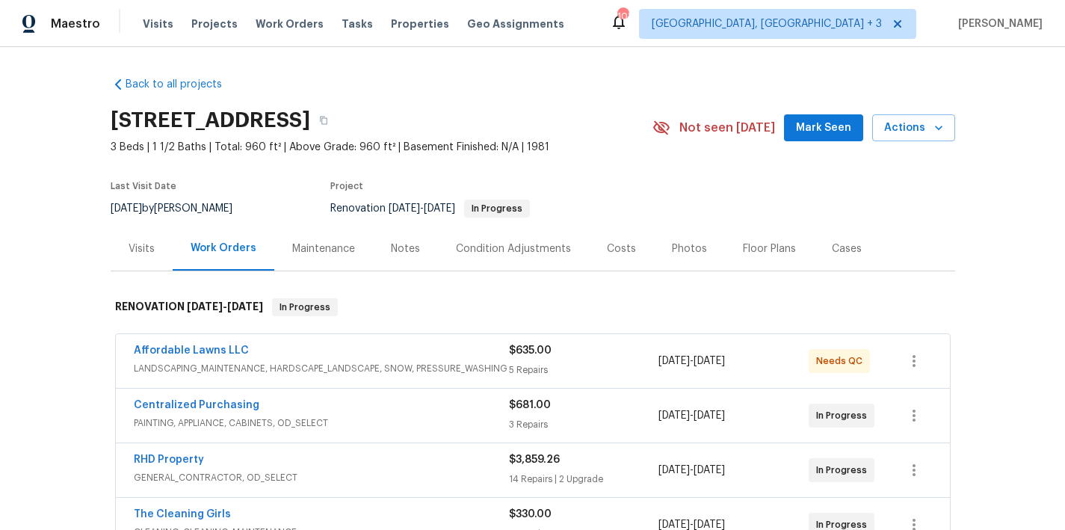
click at [552, 94] on div "Back to all projects 116 Government Rd, Clayton, NC 27520 3 Beds | 1 1/2 Baths …" at bounding box center [533, 380] width 844 height 631
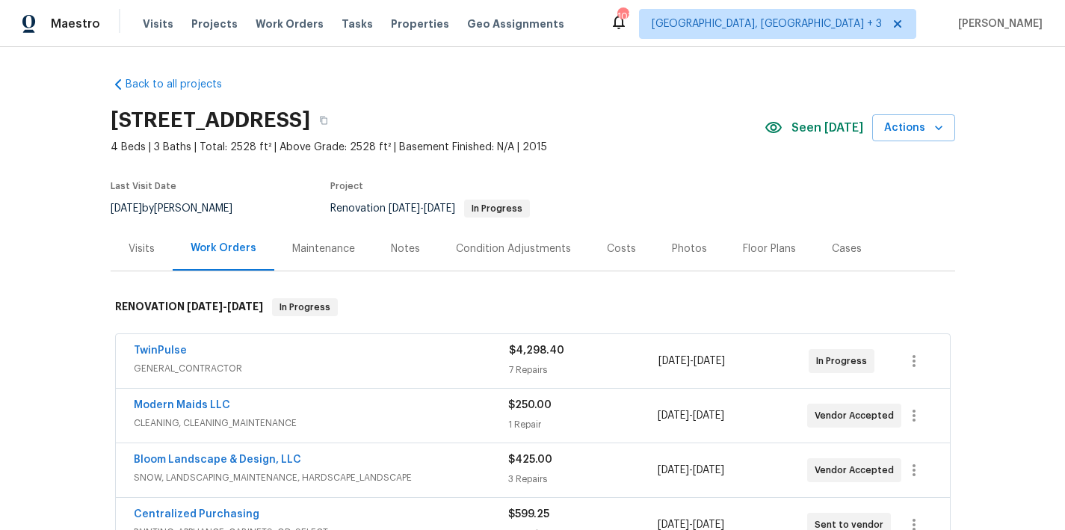
click at [608, 246] on div "Costs" at bounding box center [621, 248] width 29 height 15
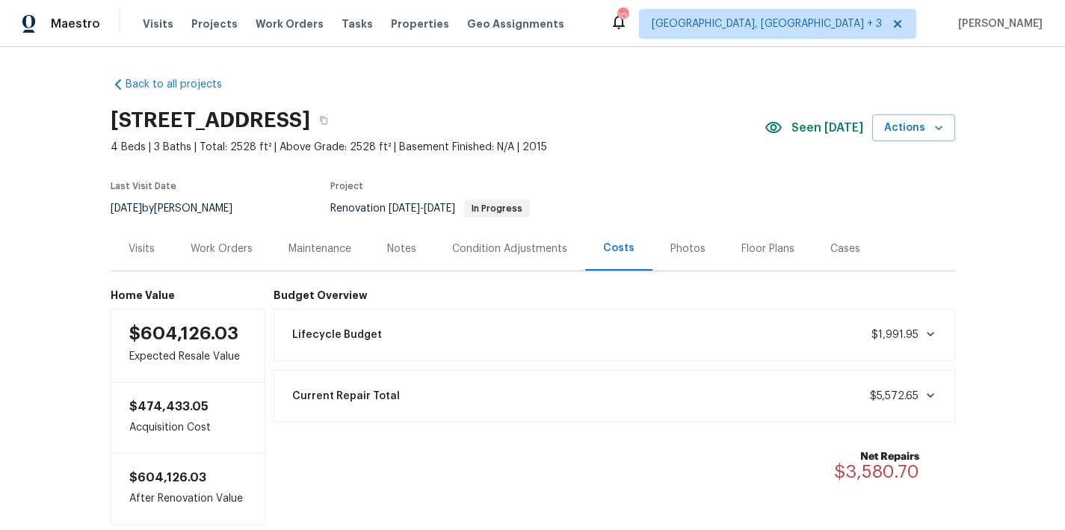
click at [215, 244] on div "Work Orders" at bounding box center [222, 248] width 62 height 15
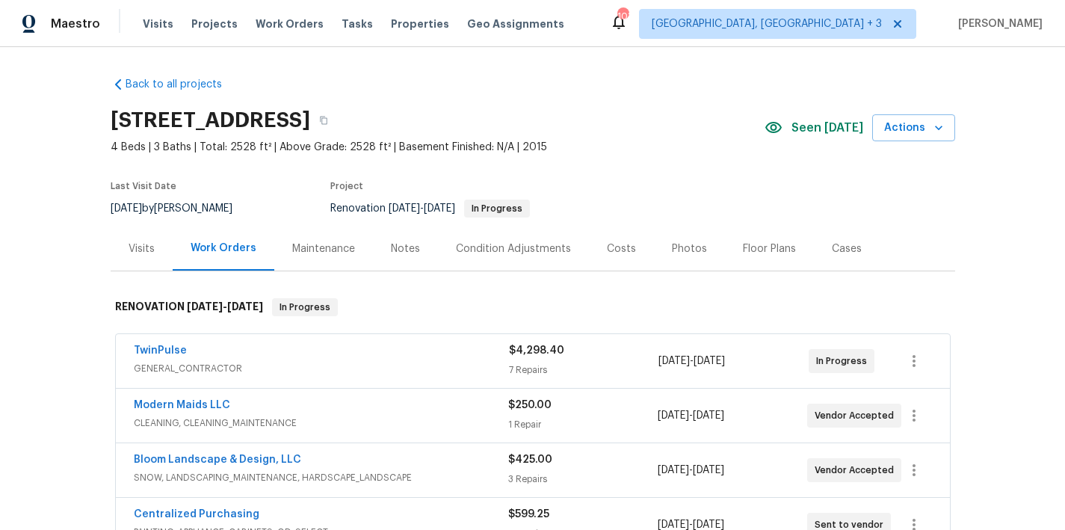
click at [488, 257] on div "Condition Adjustments" at bounding box center [513, 248] width 151 height 44
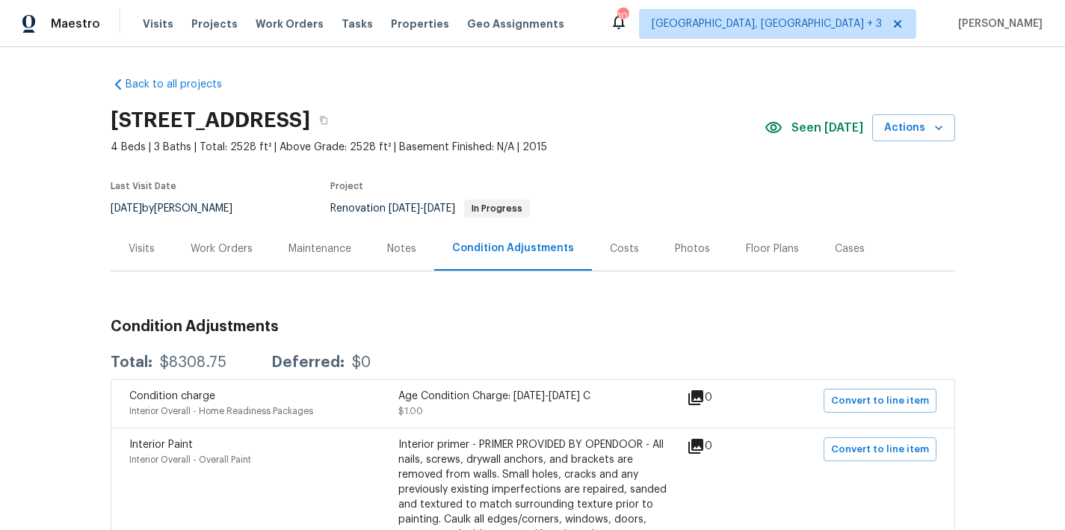
click at [406, 253] on div "Notes" at bounding box center [401, 248] width 29 height 15
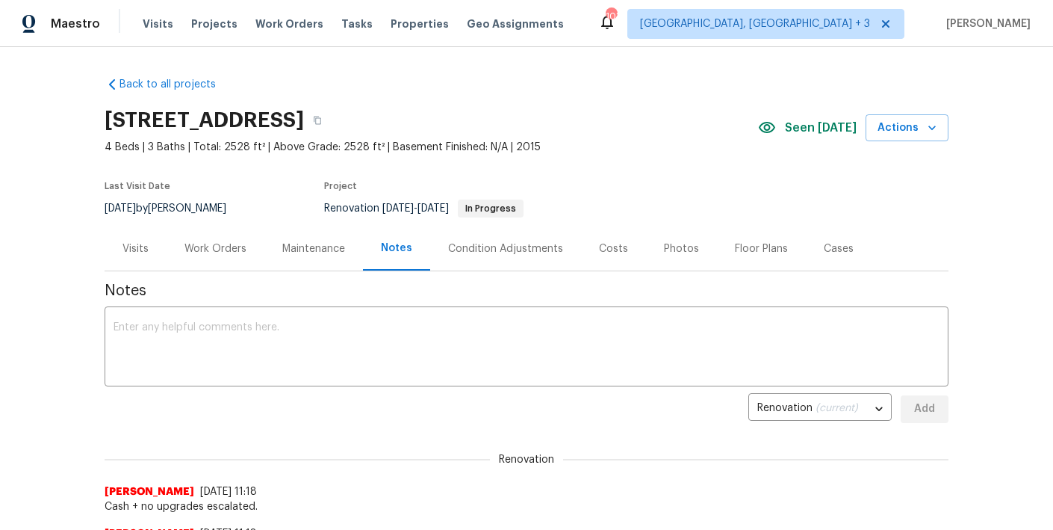
click at [211, 262] on div "Work Orders" at bounding box center [216, 248] width 98 height 44
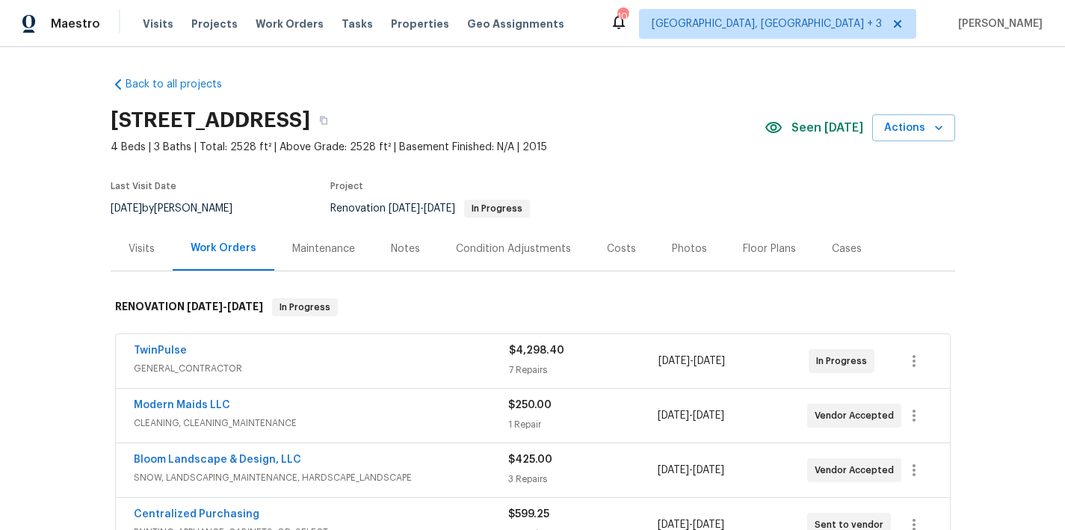
click at [59, 219] on div "Back to all projects 425 Liberty Hill Pass, Morrisville, NC 27560 4 Beds | 3 Ba…" at bounding box center [532, 288] width 1065 height 483
click at [379, 75] on div "Back to all projects 425 Liberty Hill Pass, Morrisville, NC 27560 4 Beds | 3 Ba…" at bounding box center [533, 380] width 844 height 631
click at [691, 16] on div "Maestro Visits Projects Work Orders Tasks Properties Geo Assignments 103 Greenv…" at bounding box center [532, 23] width 1065 height 47
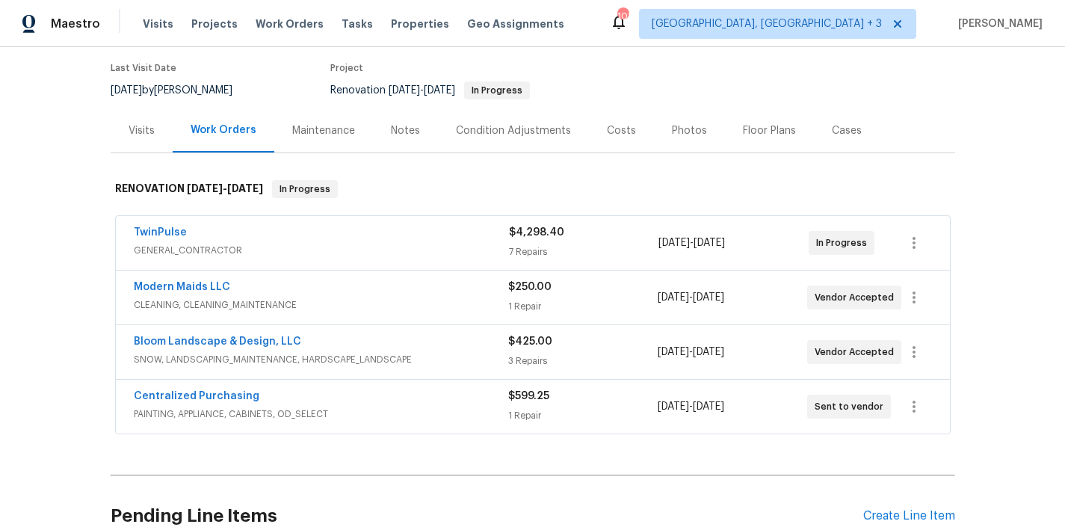
scroll to position [118, 0]
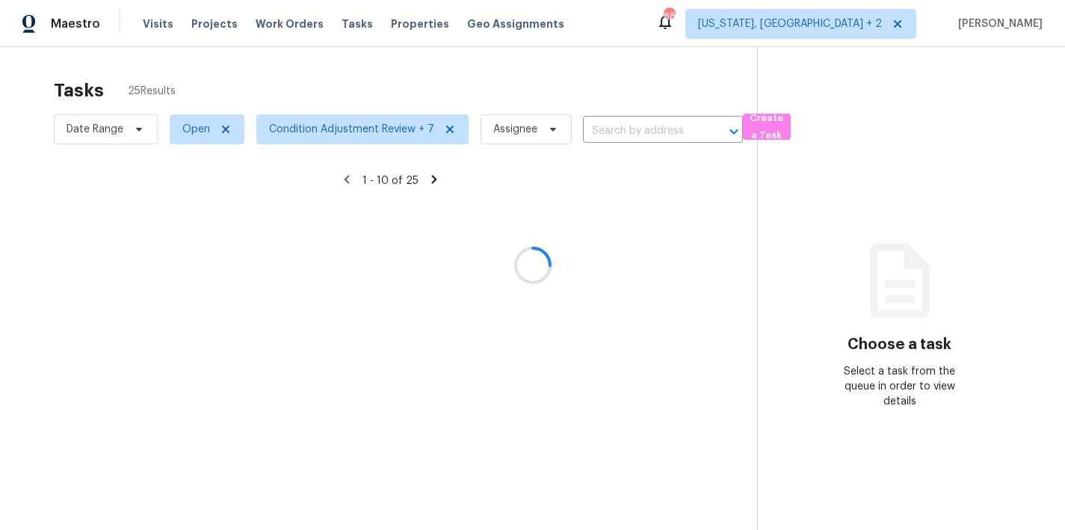
click at [280, 76] on div at bounding box center [532, 265] width 1065 height 530
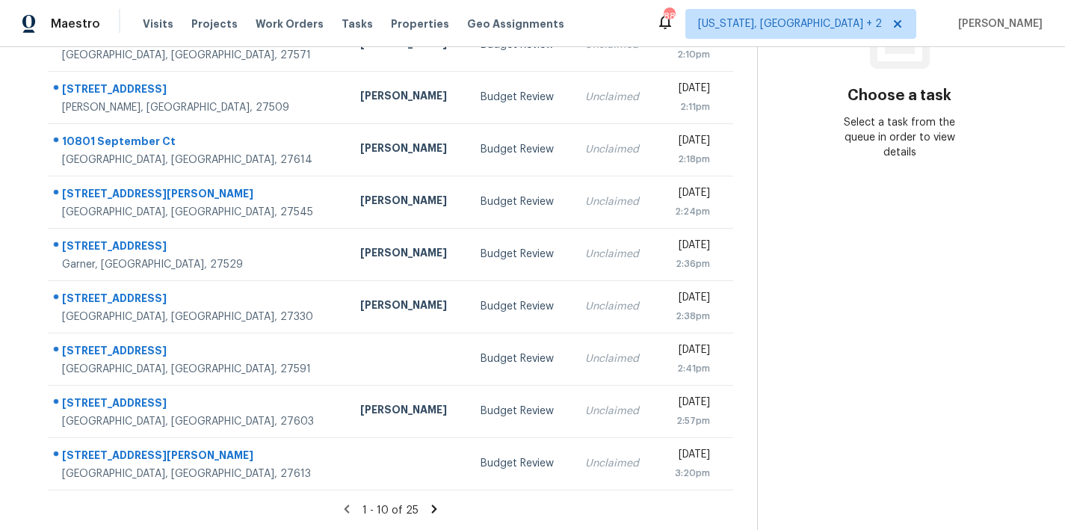
scroll to position [259, 0]
click at [427, 502] on icon at bounding box center [433, 508] width 13 height 13
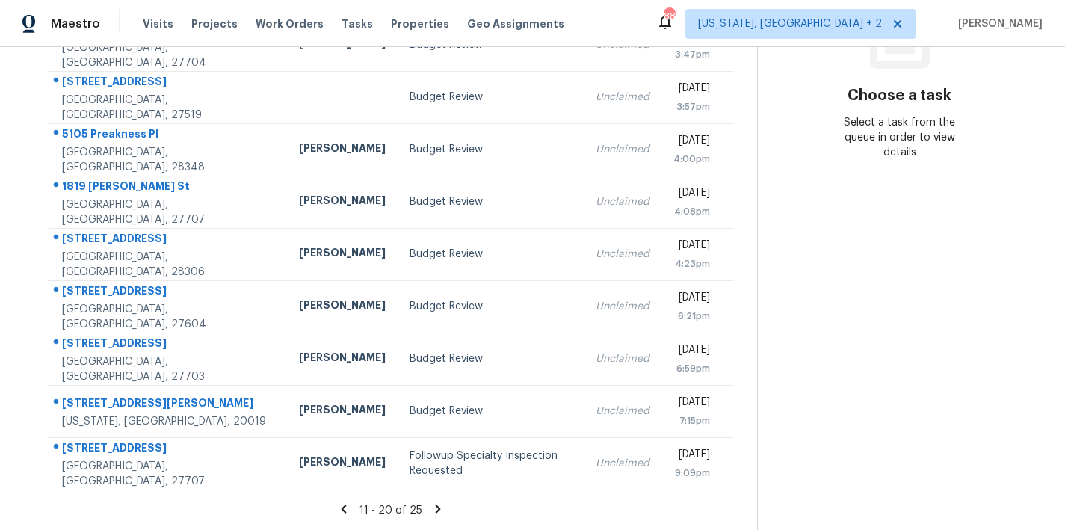
click at [435, 504] on icon at bounding box center [437, 508] width 5 height 8
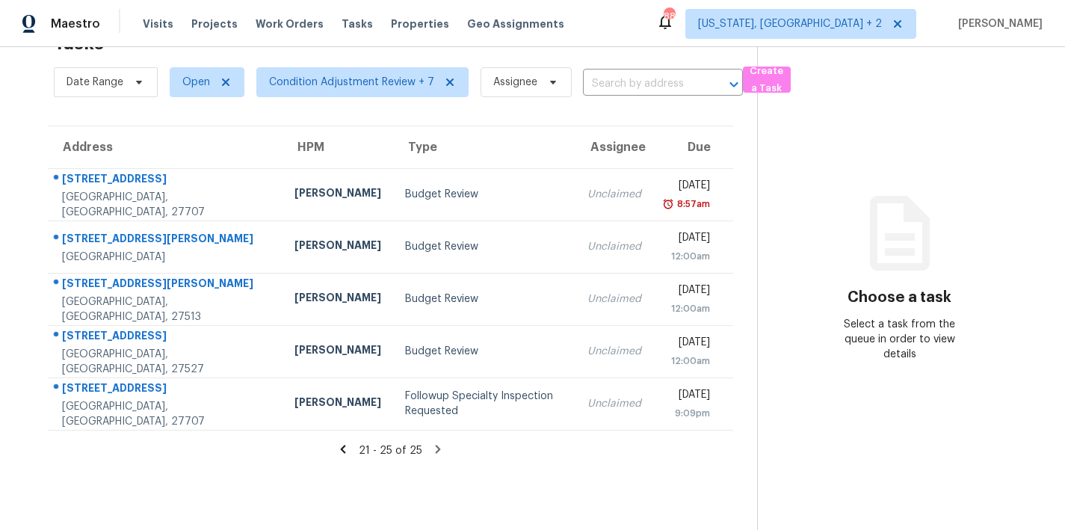
click at [610, 19] on div "Maestro Visits Projects Work Orders Tasks Properties Geo Assignments 88 [US_STA…" at bounding box center [532, 23] width 1065 height 47
click at [613, 24] on div "Maestro Visits Projects Work Orders Tasks Properties Geo Assignments 88 [US_STA…" at bounding box center [532, 23] width 1065 height 47
